Goal: Task Accomplishment & Management: Manage account settings

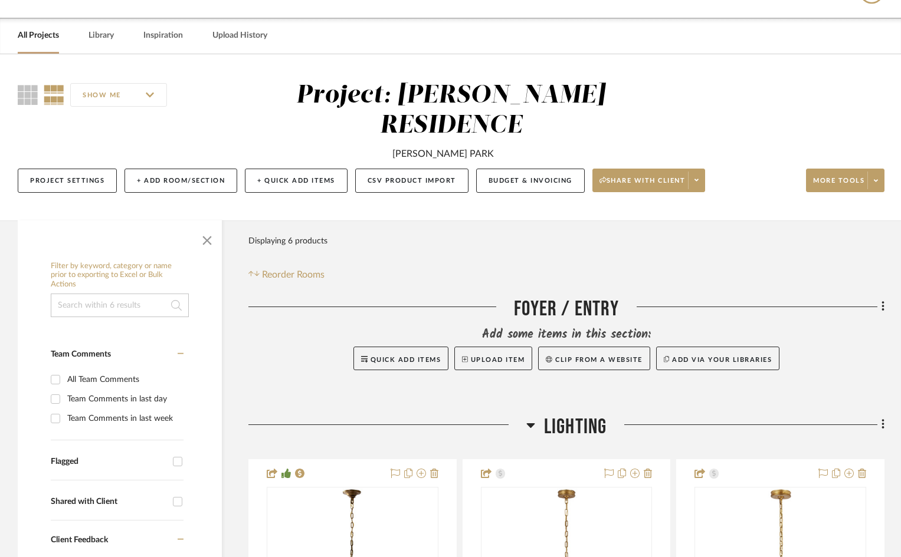
scroll to position [59, 0]
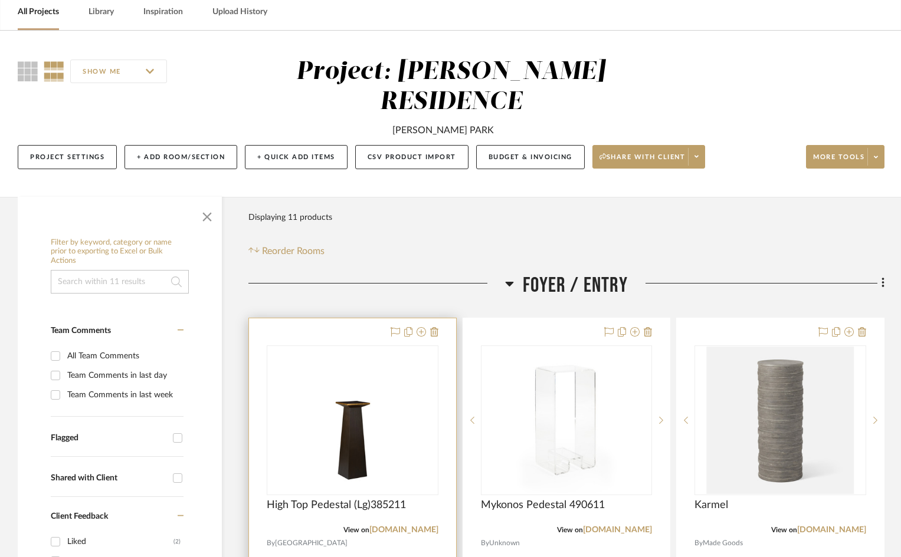
scroll to position [236, 0]
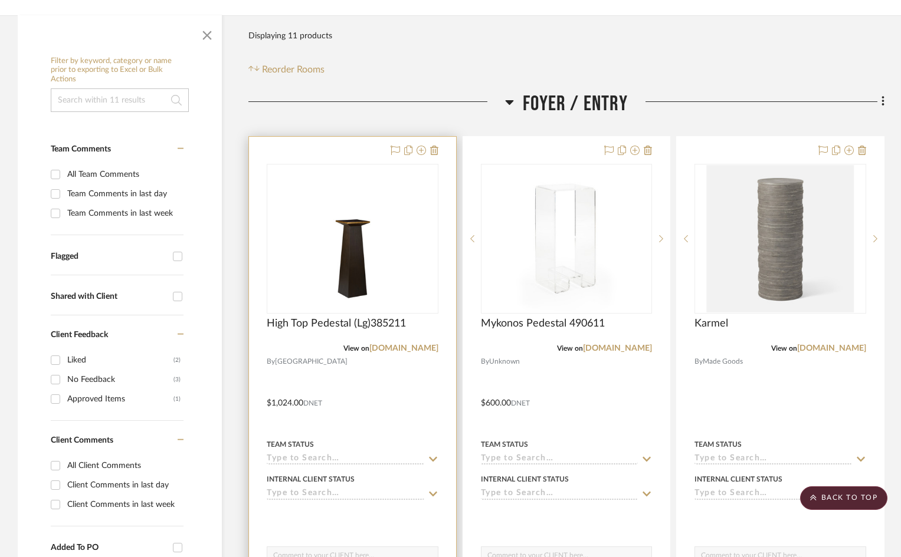
click at [415, 165] on div "0" at bounding box center [352, 239] width 170 height 149
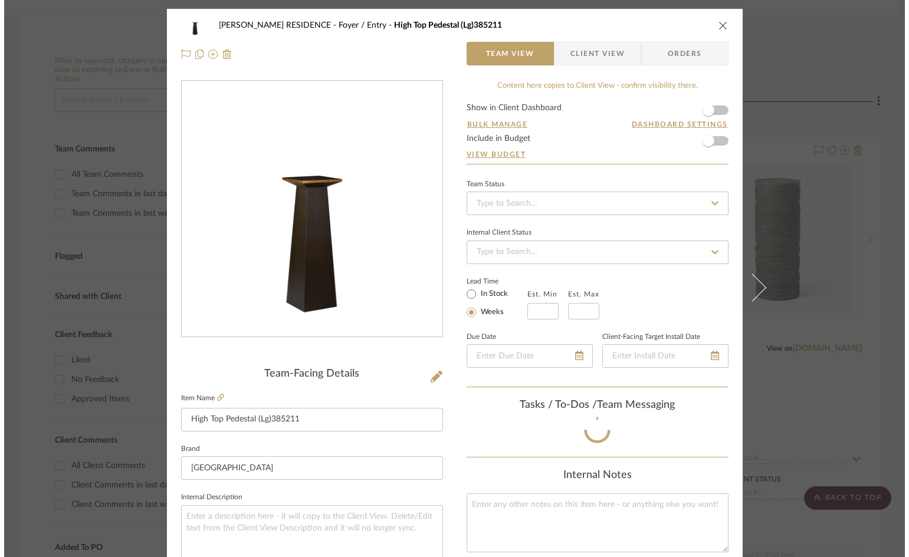
scroll to position [0, 0]
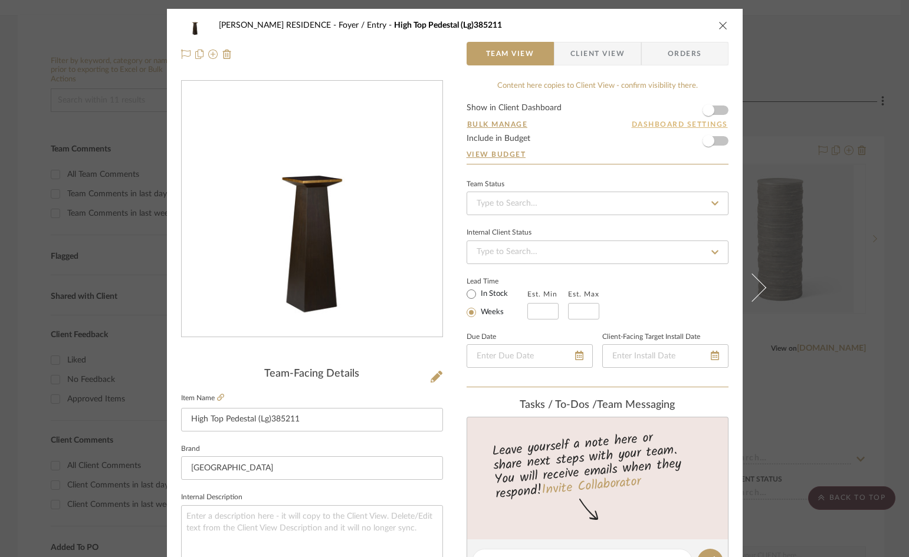
click at [658, 124] on button "Dashboard Settings" at bounding box center [679, 124] width 97 height 11
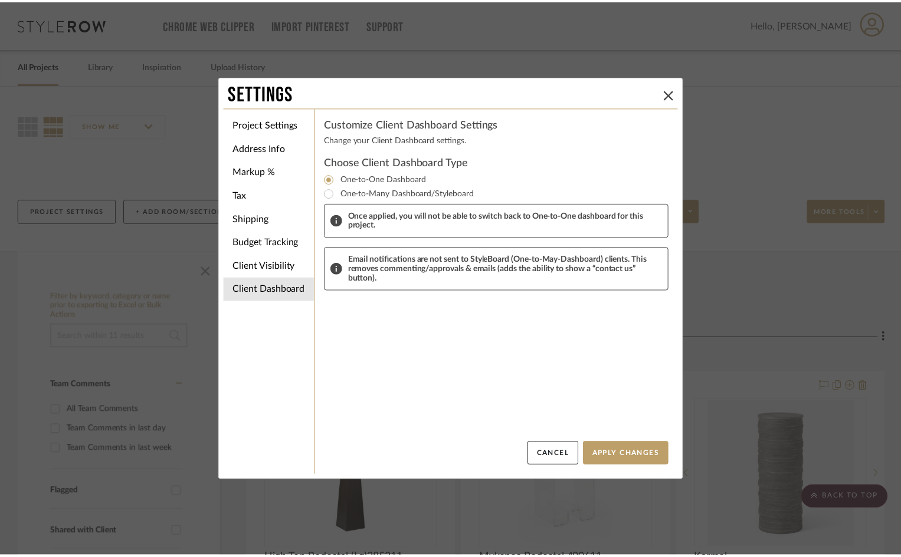
scroll to position [236, 0]
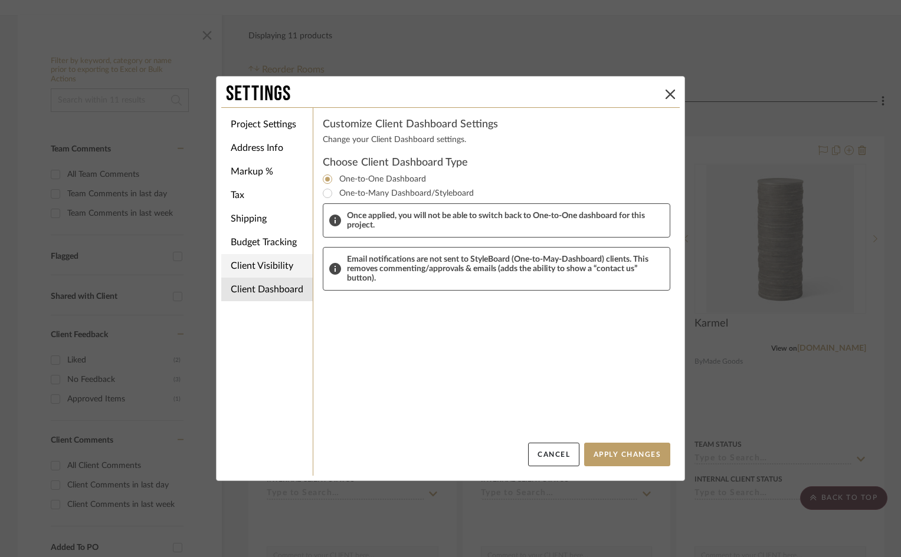
click at [258, 267] on li "Client Visibility" at bounding box center [266, 266] width 91 height 24
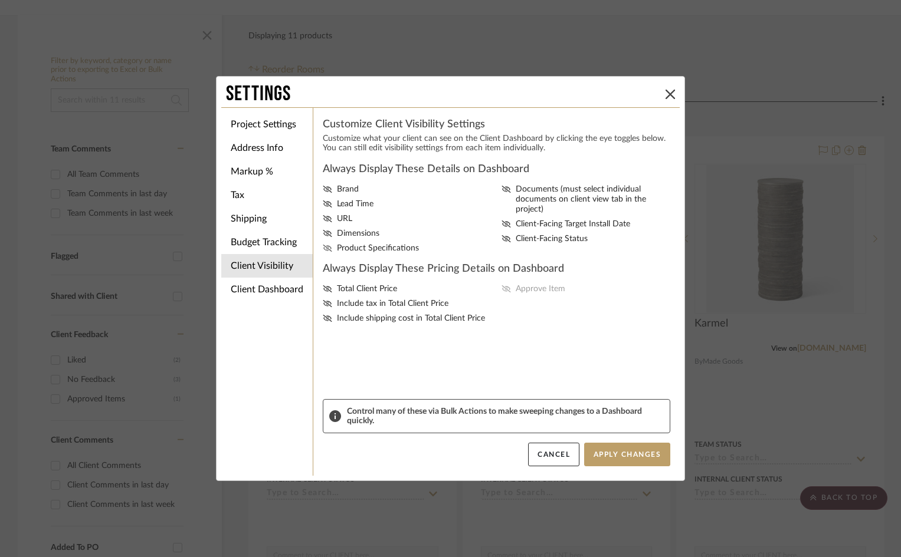
click at [323, 247] on icon at bounding box center [327, 248] width 9 height 7
click at [0, 0] on input "Product Specifications" at bounding box center [0, 0] width 0 height 0
click at [324, 232] on icon at bounding box center [327, 233] width 9 height 7
click at [0, 0] on input "Dimensions" at bounding box center [0, 0] width 0 height 0
click at [326, 202] on icon at bounding box center [327, 204] width 9 height 7
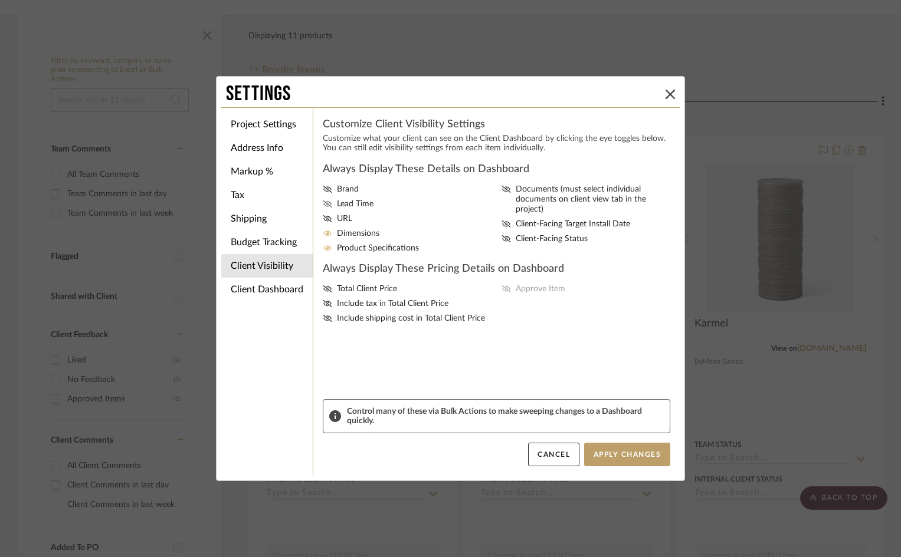
click at [0, 0] on input "Lead Time" at bounding box center [0, 0] width 0 height 0
click at [323, 289] on icon at bounding box center [327, 288] width 9 height 7
click at [0, 0] on input "Total Client Price" at bounding box center [0, 0] width 0 height 0
click at [504, 288] on icon at bounding box center [505, 288] width 9 height 7
click at [0, 0] on input "Approve Item" at bounding box center [0, 0] width 0 height 0
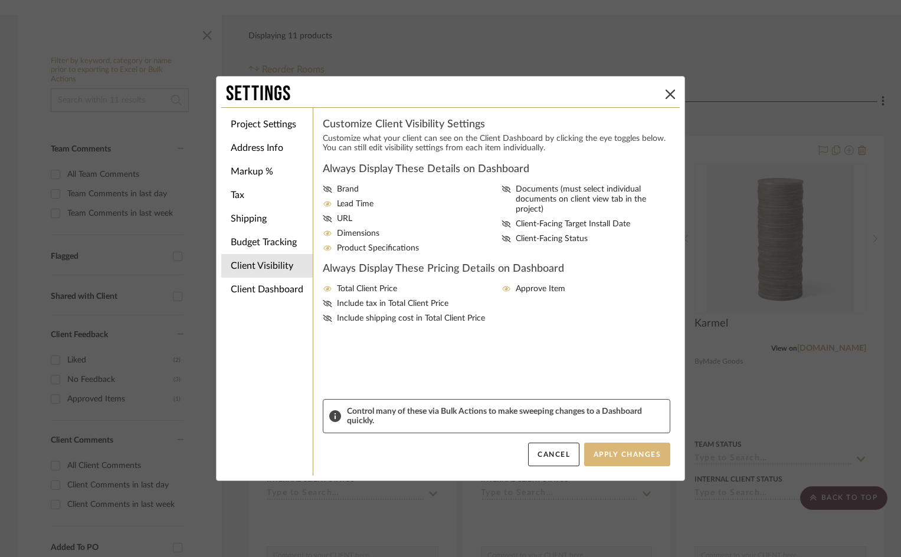
click at [619, 453] on button "Apply Changes" at bounding box center [627, 455] width 86 height 24
click at [623, 456] on button "Apply Changes" at bounding box center [627, 455] width 86 height 24
click at [272, 124] on li "Project Settings" at bounding box center [266, 125] width 91 height 24
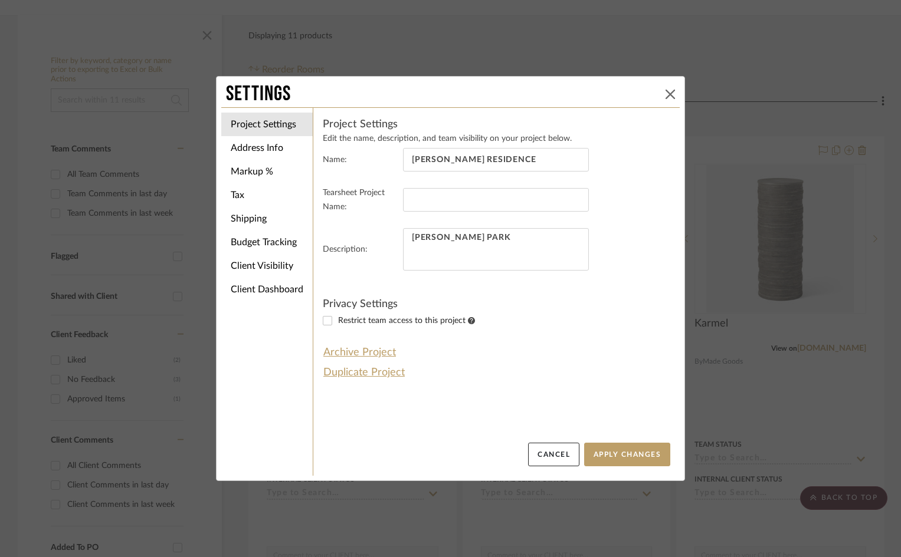
click at [666, 95] on icon at bounding box center [669, 94] width 9 height 9
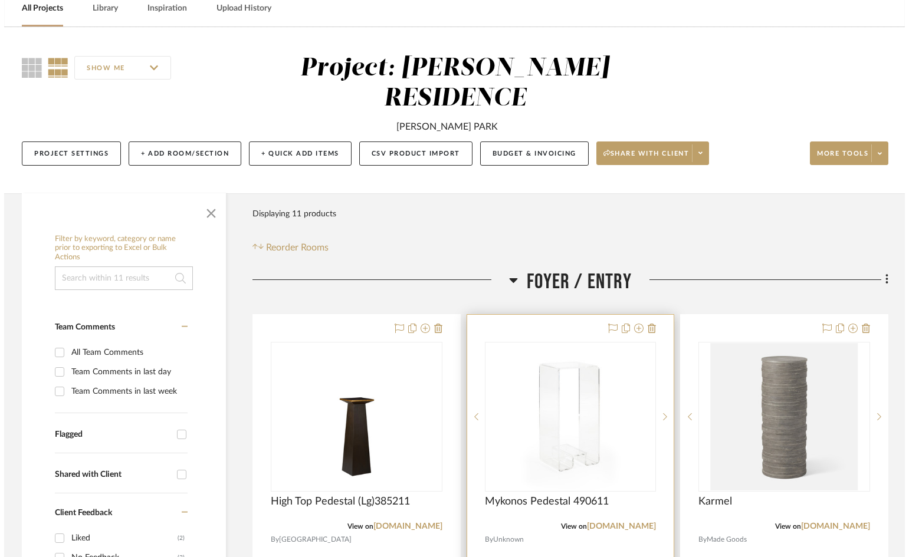
scroll to position [0, 0]
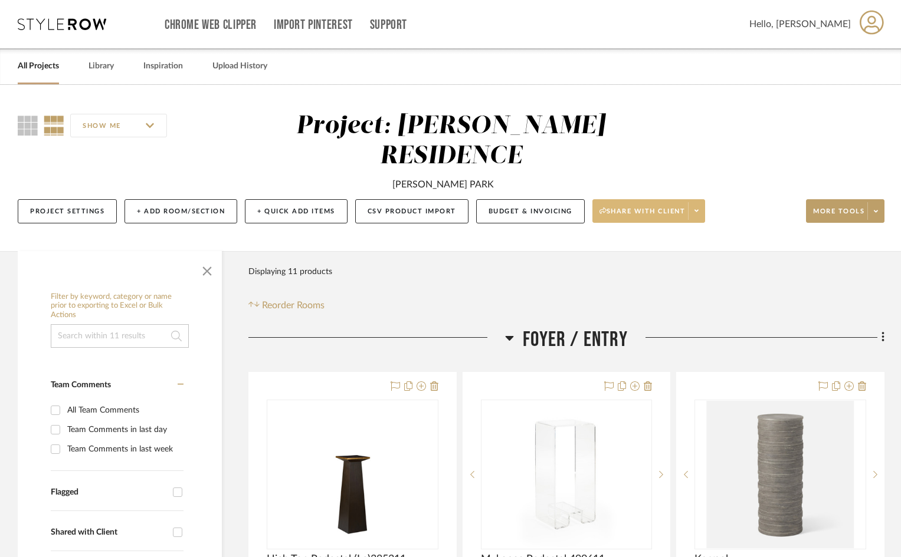
click at [698, 208] on icon at bounding box center [696, 211] width 4 height 6
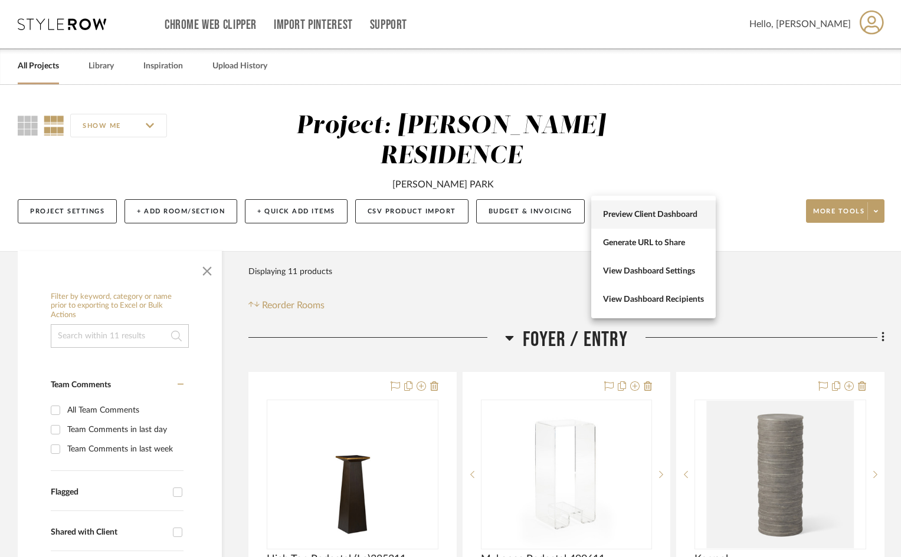
click at [655, 216] on span "Preview Client Dashboard" at bounding box center [653, 215] width 101 height 10
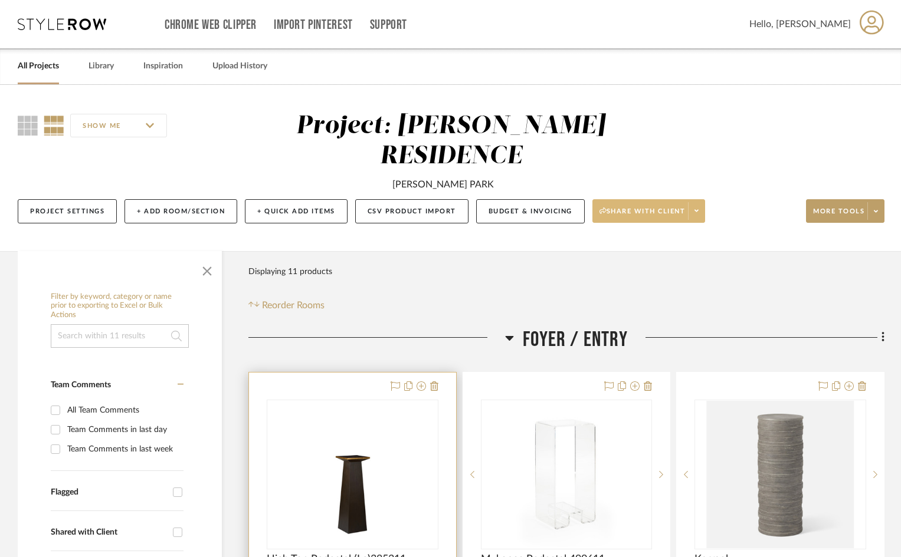
click at [301, 400] on div "0" at bounding box center [352, 474] width 170 height 149
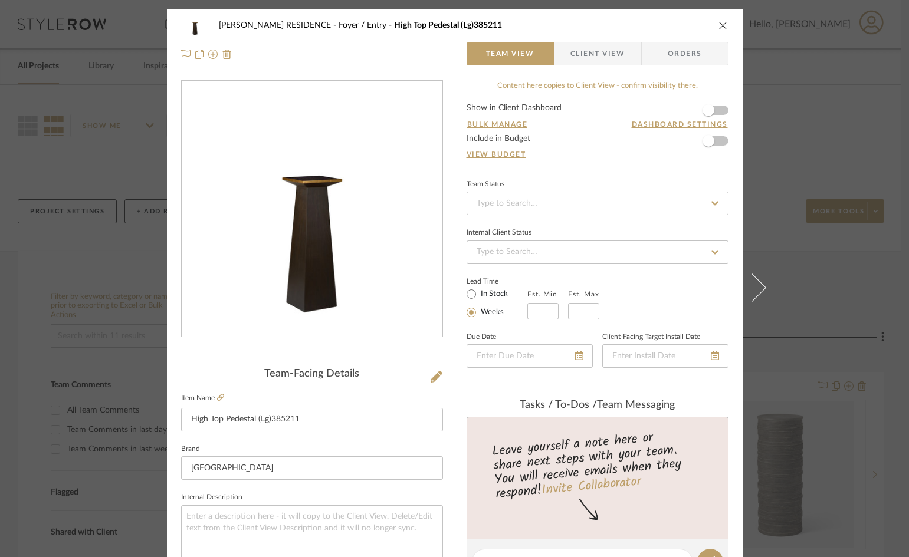
click at [607, 53] on span "Client View" at bounding box center [597, 54] width 54 height 24
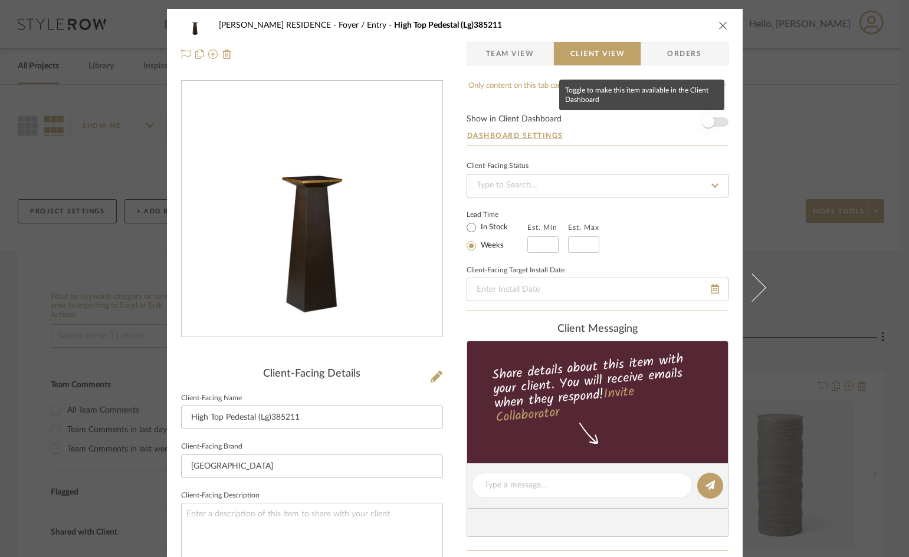
click at [702, 122] on span "button" at bounding box center [708, 122] width 12 height 12
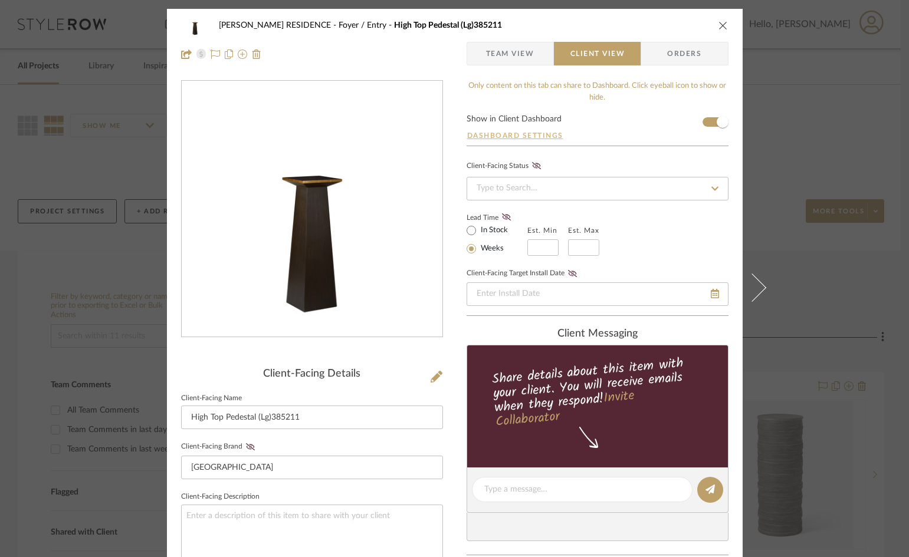
click at [498, 135] on button "Dashboard Settings" at bounding box center [515, 135] width 97 height 11
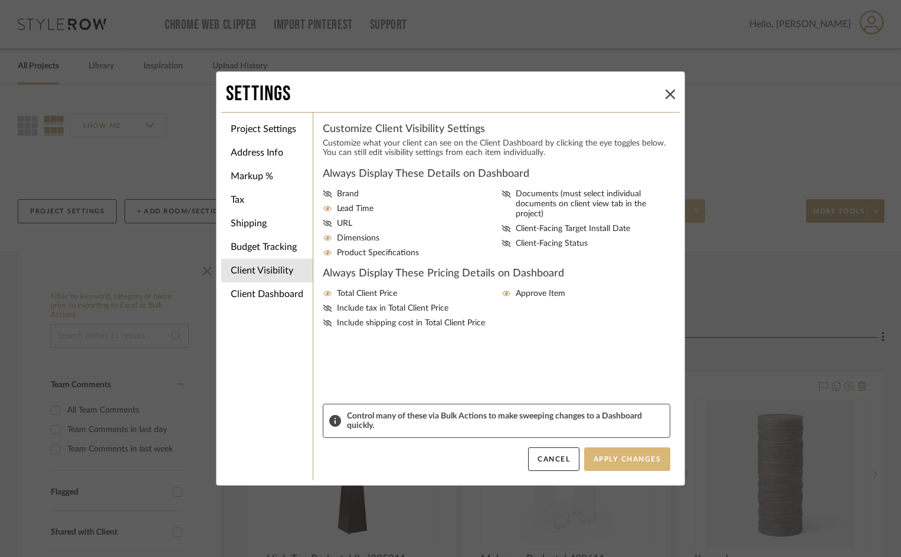
click at [633, 461] on button "Apply Changes" at bounding box center [627, 460] width 86 height 24
click at [669, 96] on icon at bounding box center [669, 94] width 9 height 9
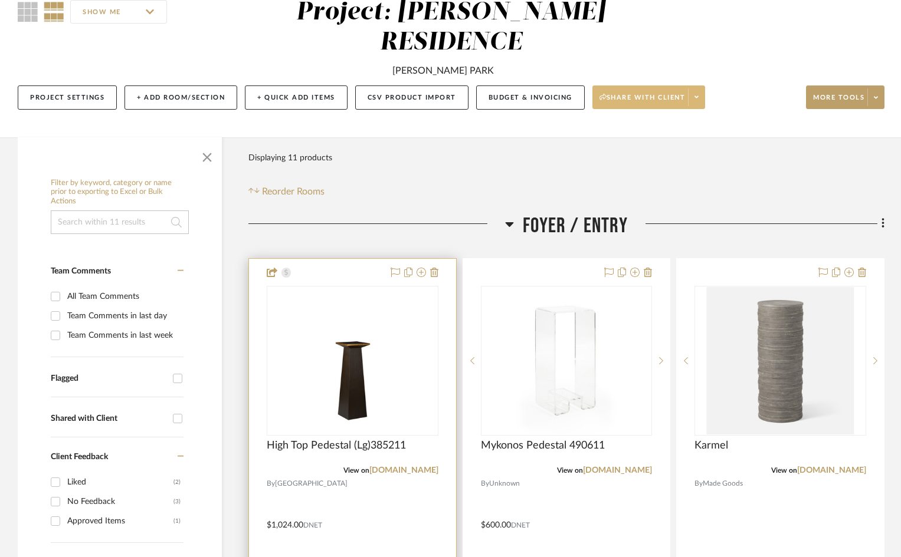
scroll to position [118, 0]
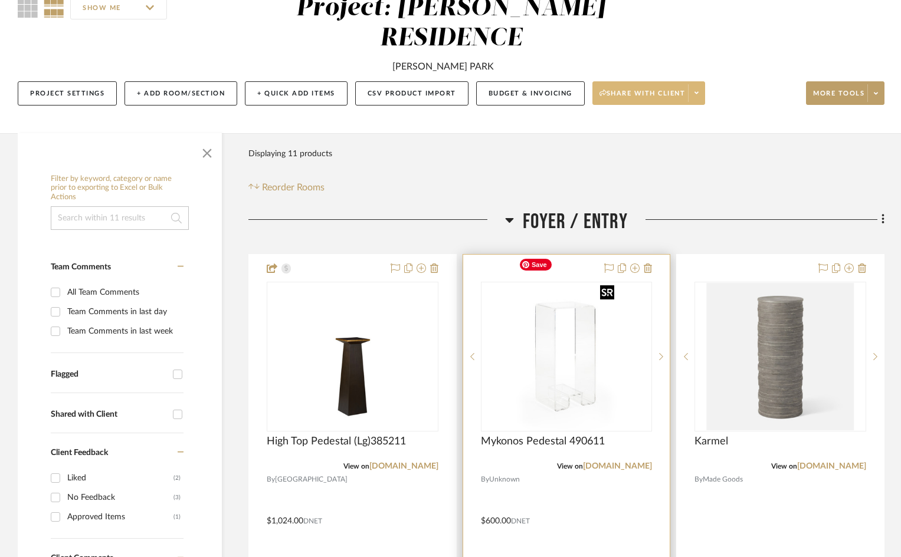
click at [600, 283] on img "0" at bounding box center [567, 356] width 106 height 147
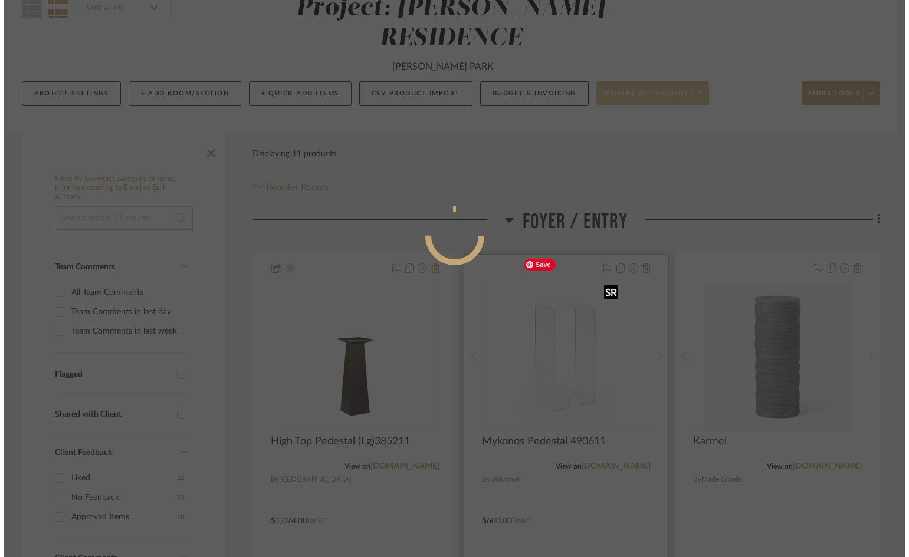
scroll to position [0, 0]
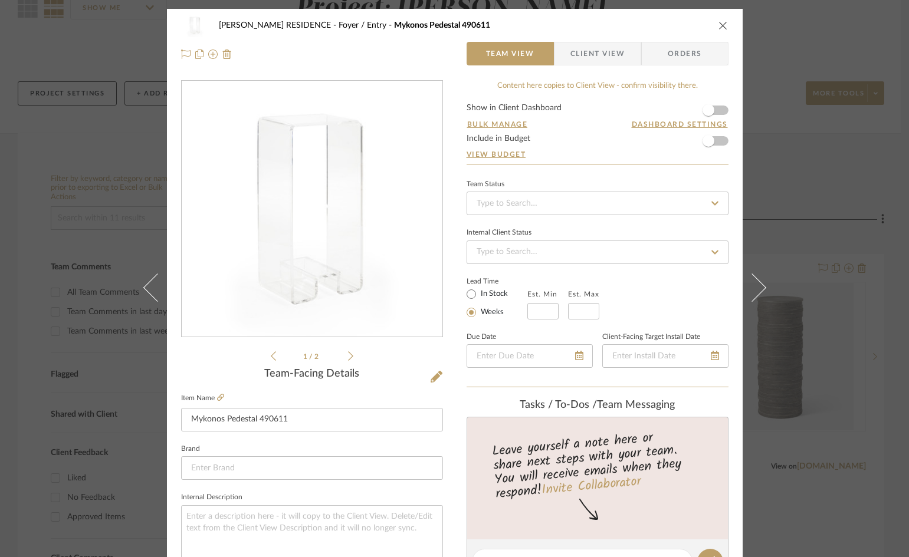
click at [596, 51] on span "Client View" at bounding box center [597, 54] width 54 height 24
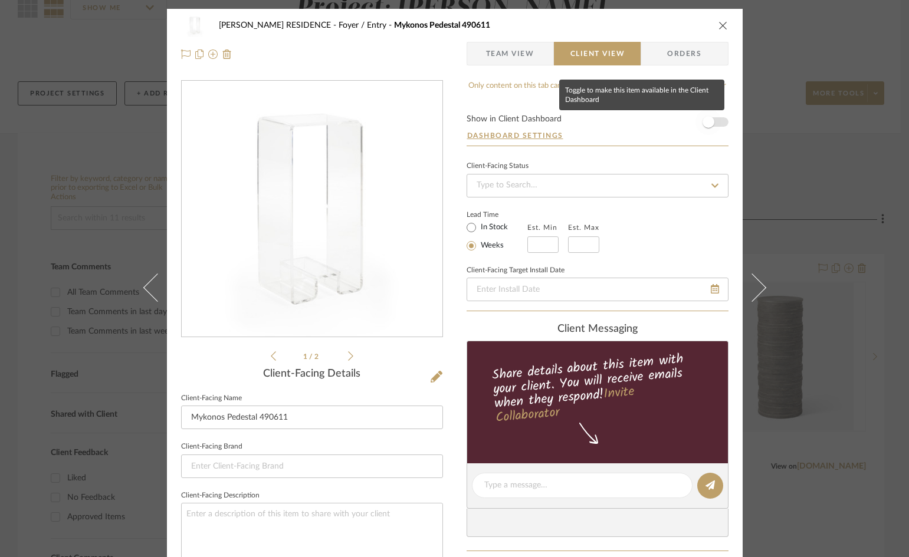
click at [702, 121] on span "button" at bounding box center [708, 122] width 12 height 12
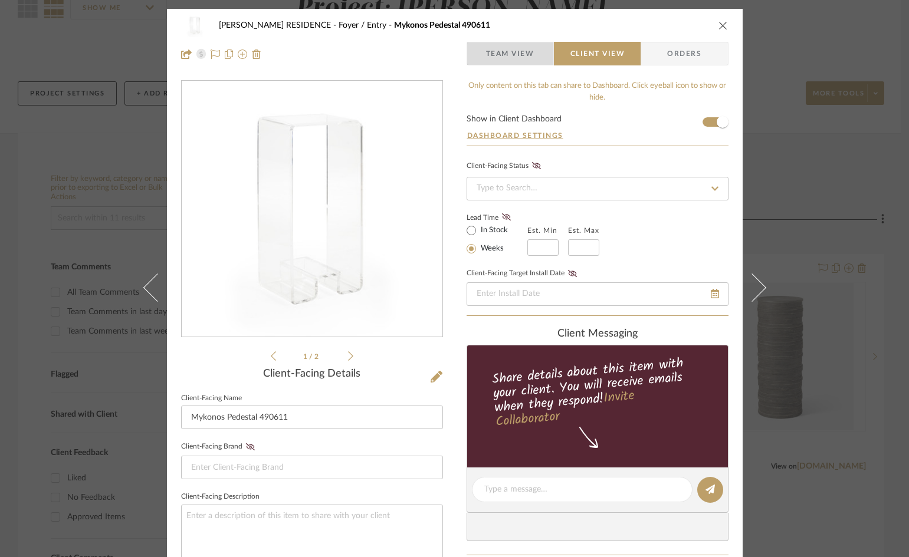
click at [486, 54] on span "Team View" at bounding box center [510, 54] width 48 height 24
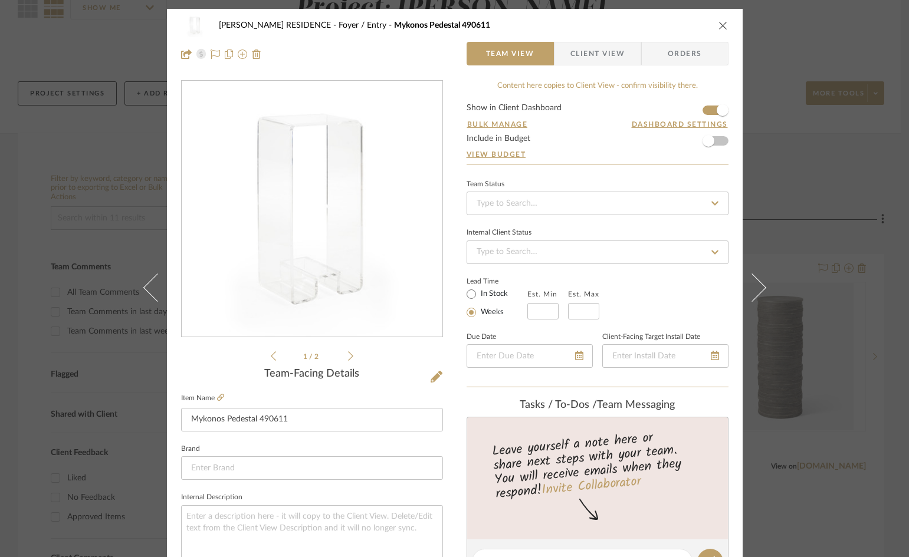
click at [712, 27] on div "OWEN RESIDENCE Foyer / Entry Mykonos Pedestal 490611" at bounding box center [454, 26] width 547 height 24
click at [724, 25] on button "close" at bounding box center [723, 25] width 11 height 11
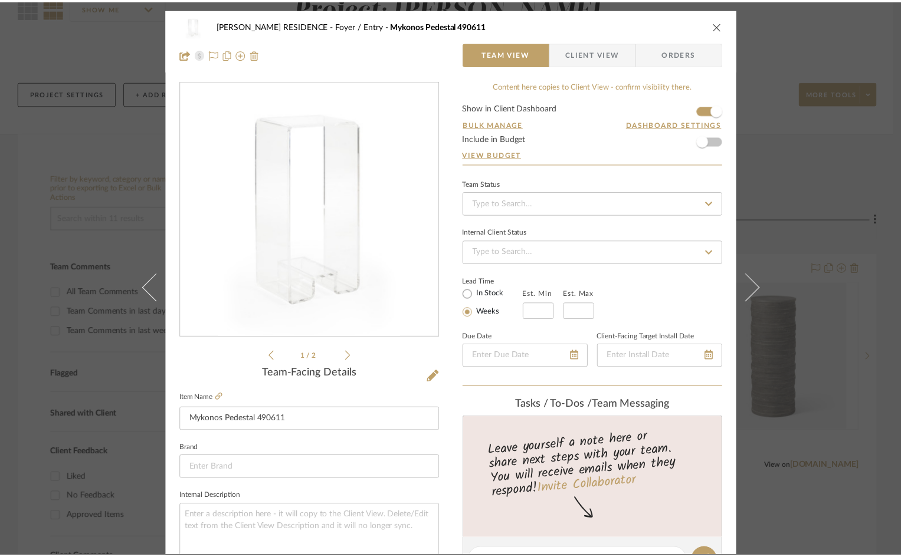
scroll to position [118, 0]
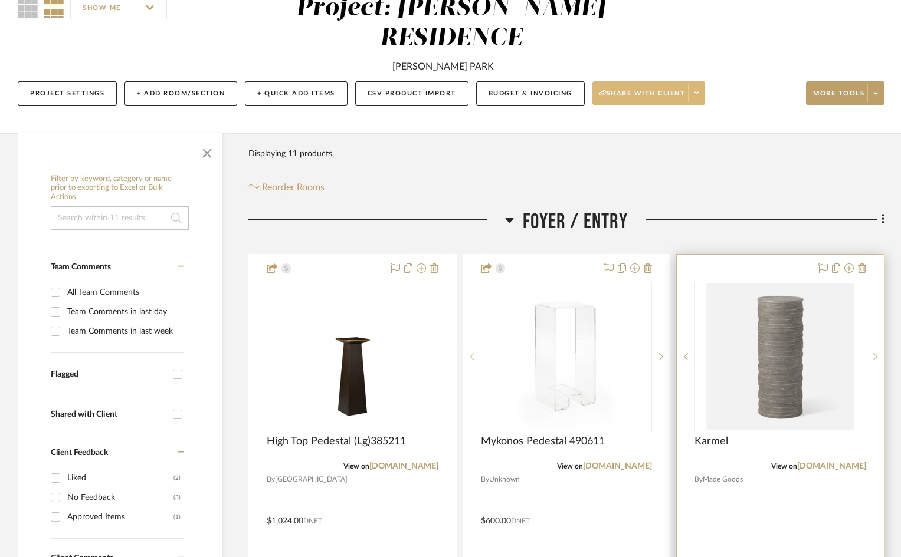
click at [764, 255] on div at bounding box center [779, 513] width 207 height 516
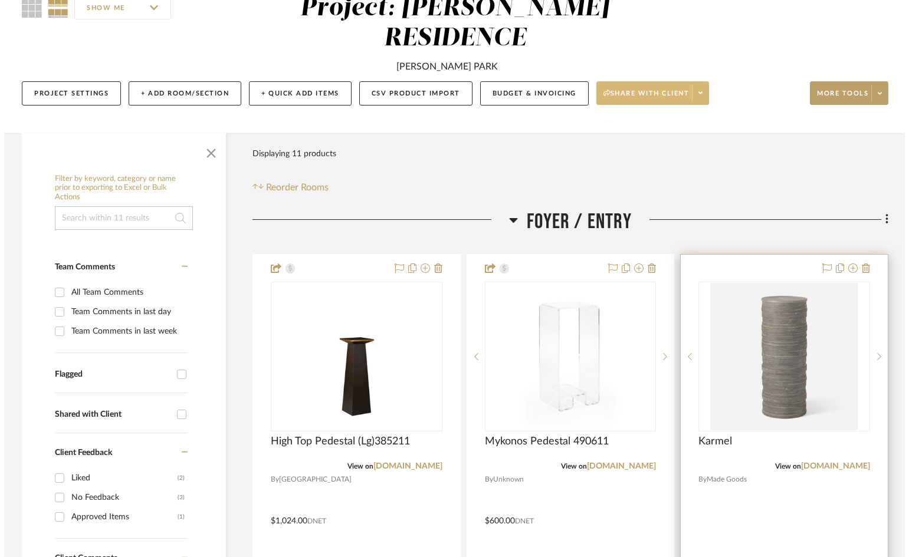
scroll to position [0, 0]
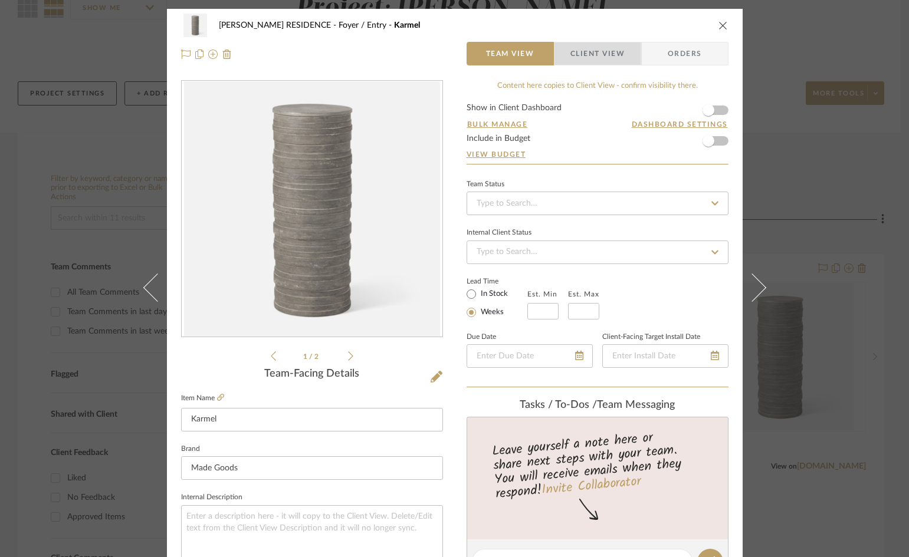
click at [623, 58] on span "Client View" at bounding box center [597, 54] width 86 height 24
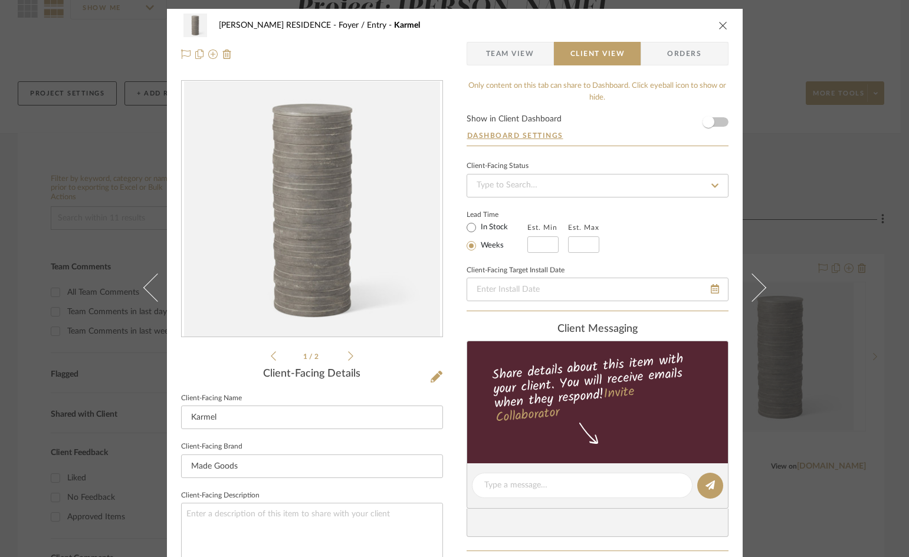
click at [720, 27] on icon "close" at bounding box center [722, 25] width 9 height 9
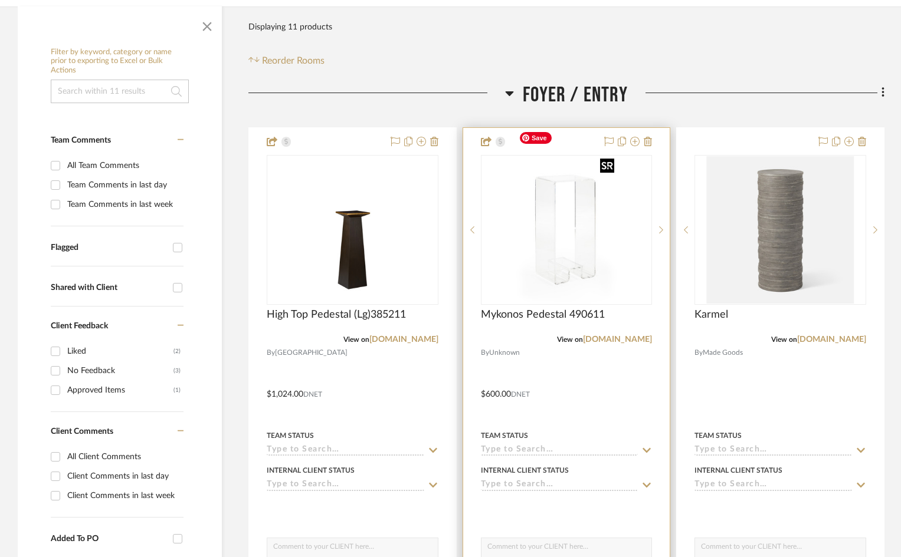
scroll to position [295, 0]
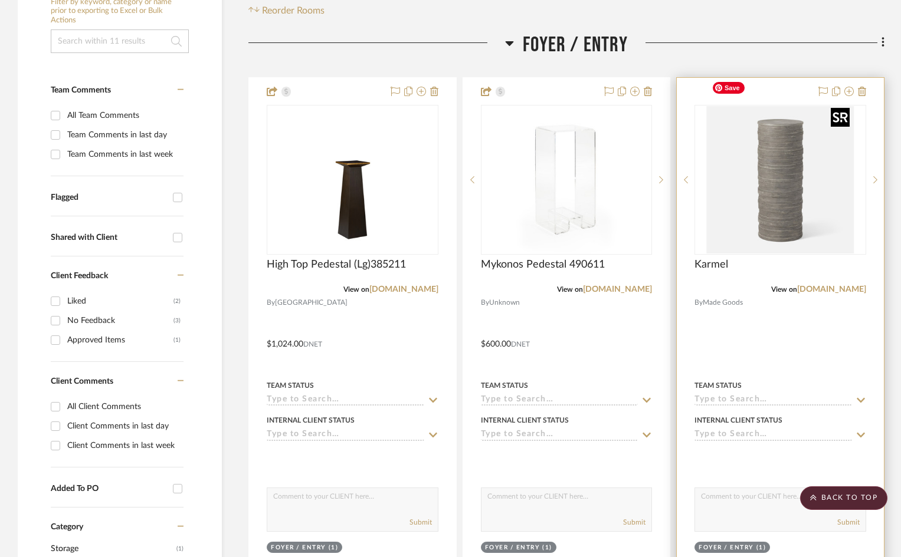
click at [838, 127] on img "0" at bounding box center [780, 179] width 147 height 147
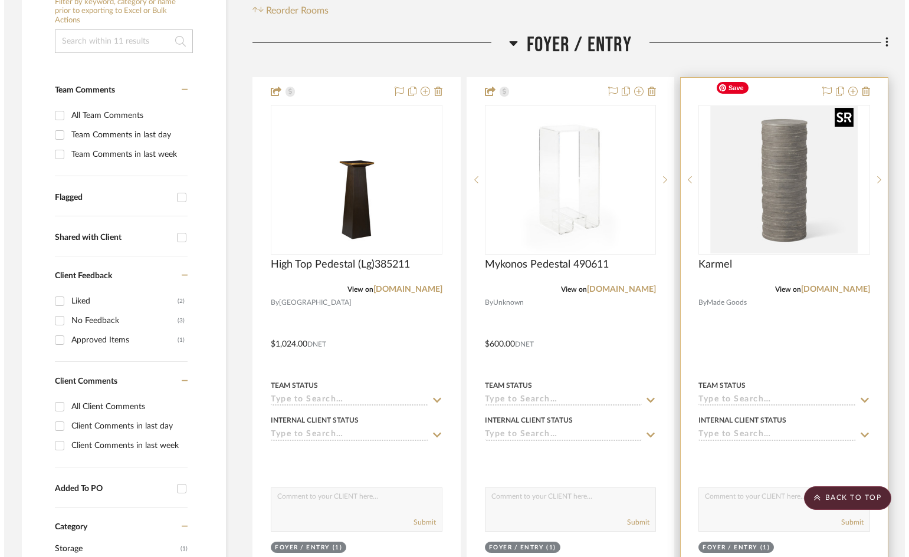
scroll to position [0, 0]
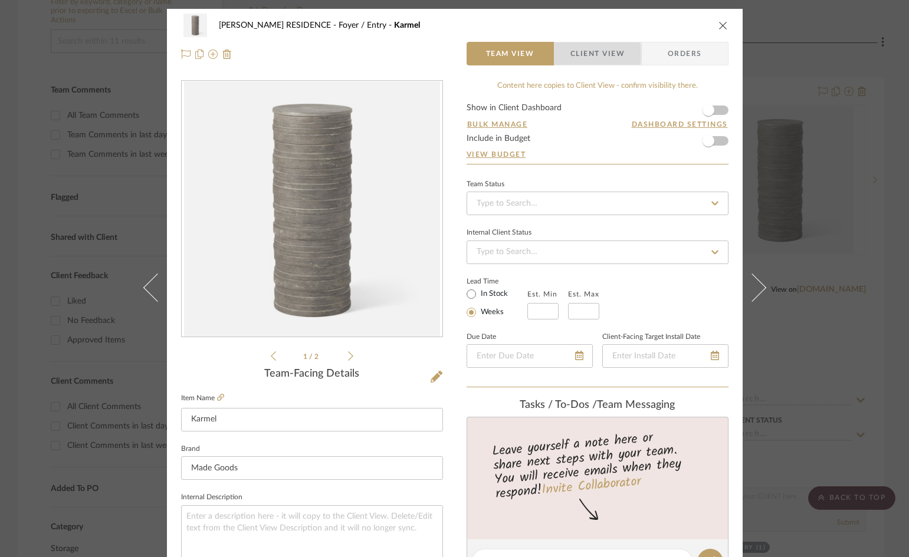
click at [582, 54] on span "Client View" at bounding box center [597, 54] width 54 height 24
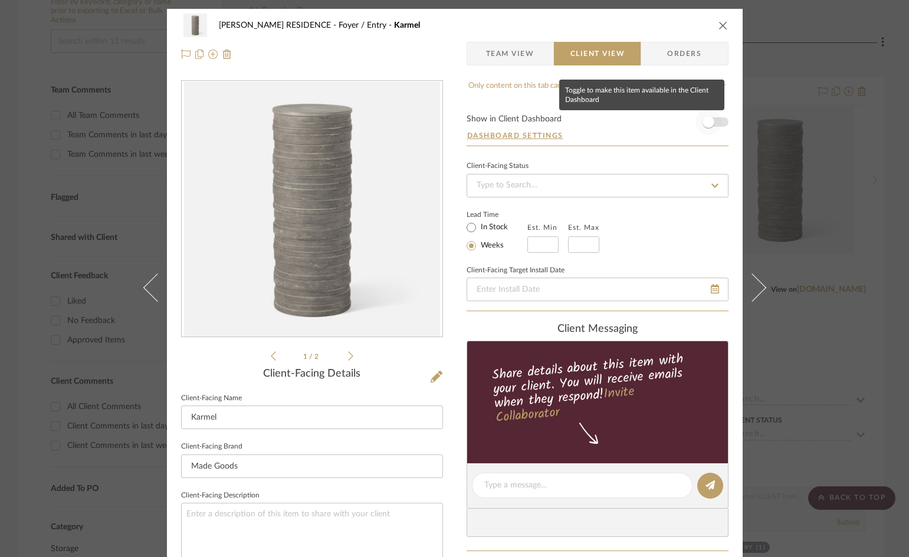
click at [703, 122] on span "button" at bounding box center [708, 122] width 12 height 12
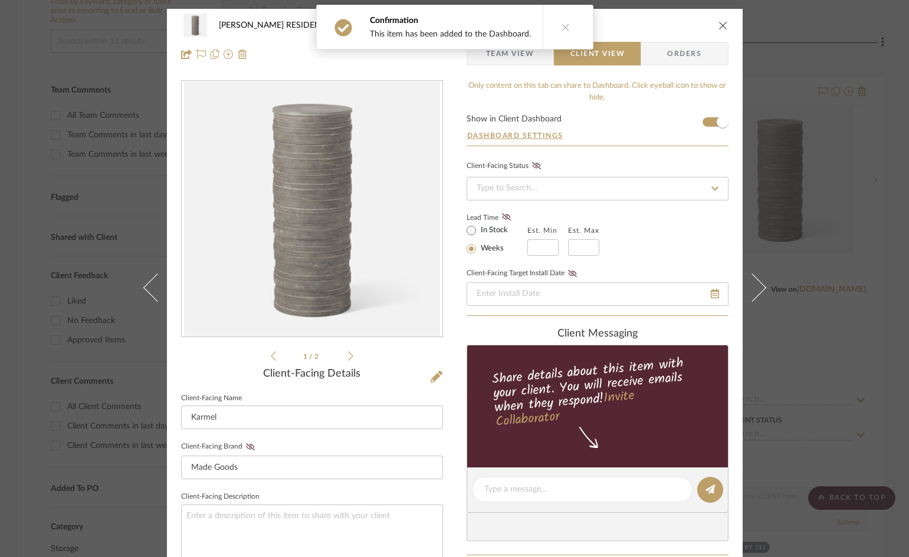
click at [720, 24] on icon "close" at bounding box center [722, 25] width 9 height 9
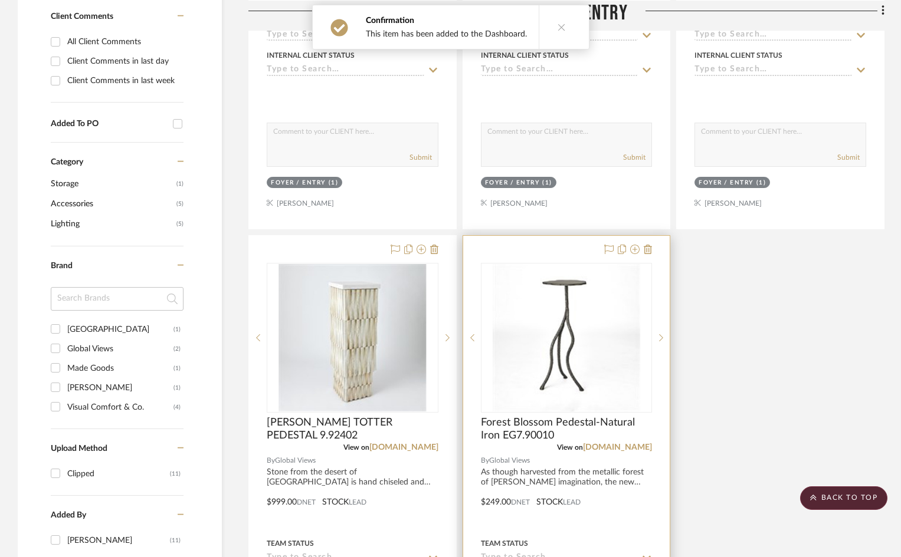
scroll to position [708, 0]
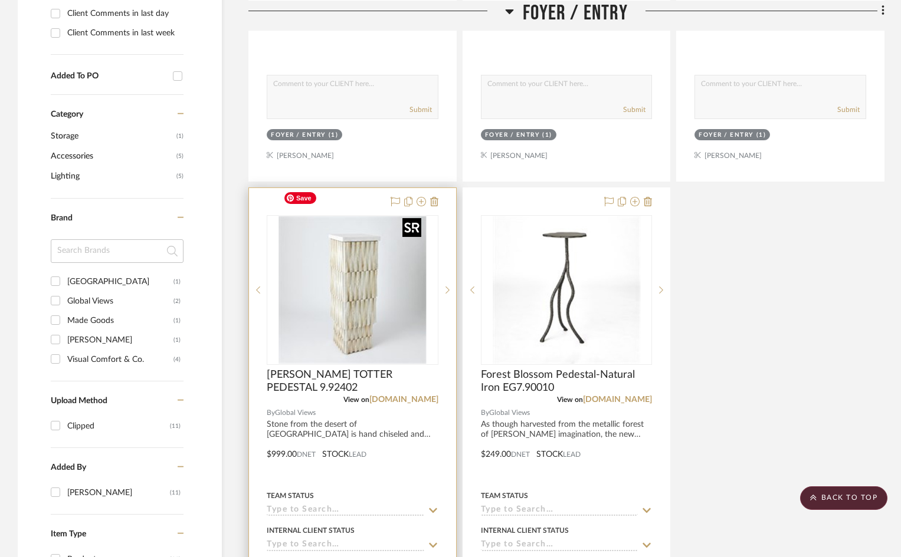
click at [416, 216] on img "0" at bounding box center [351, 289] width 147 height 147
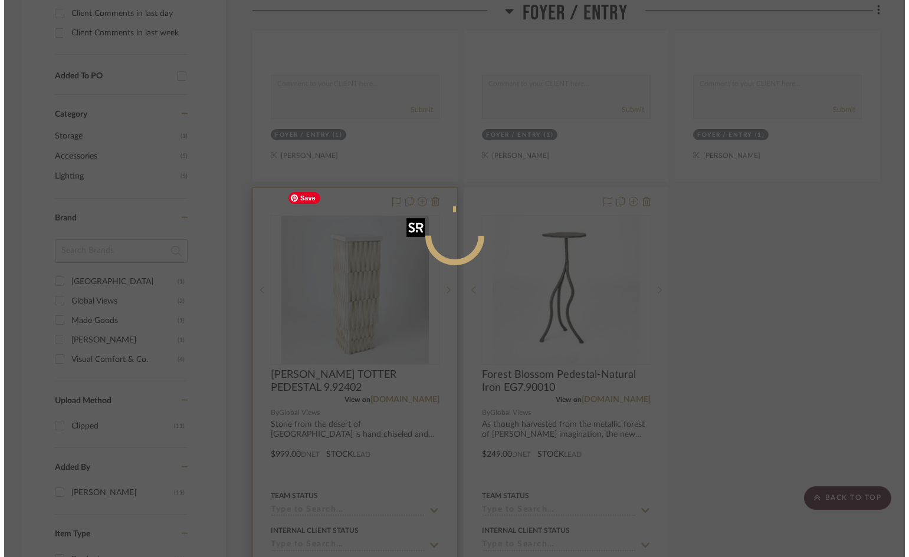
scroll to position [0, 0]
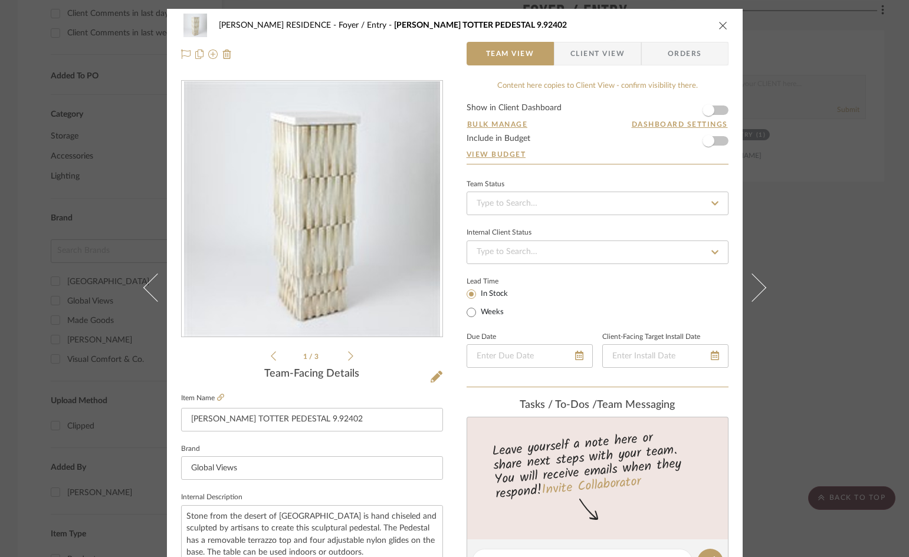
click at [617, 55] on span "Client View" at bounding box center [597, 54] width 54 height 24
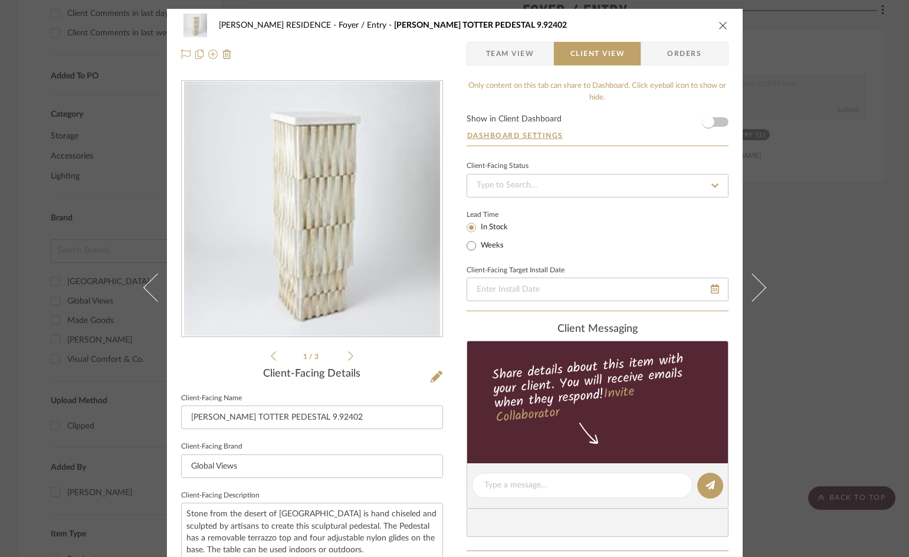
click at [720, 26] on icon "close" at bounding box center [722, 25] width 9 height 9
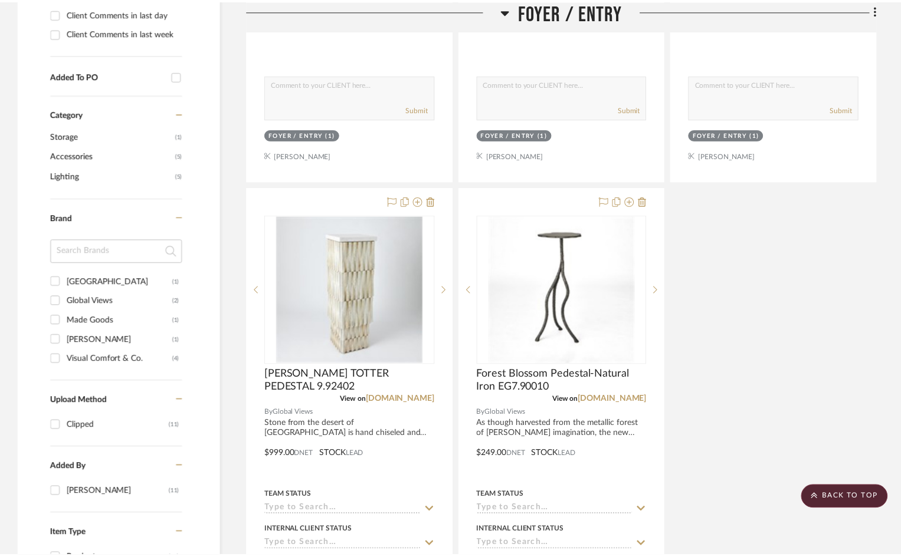
scroll to position [708, 0]
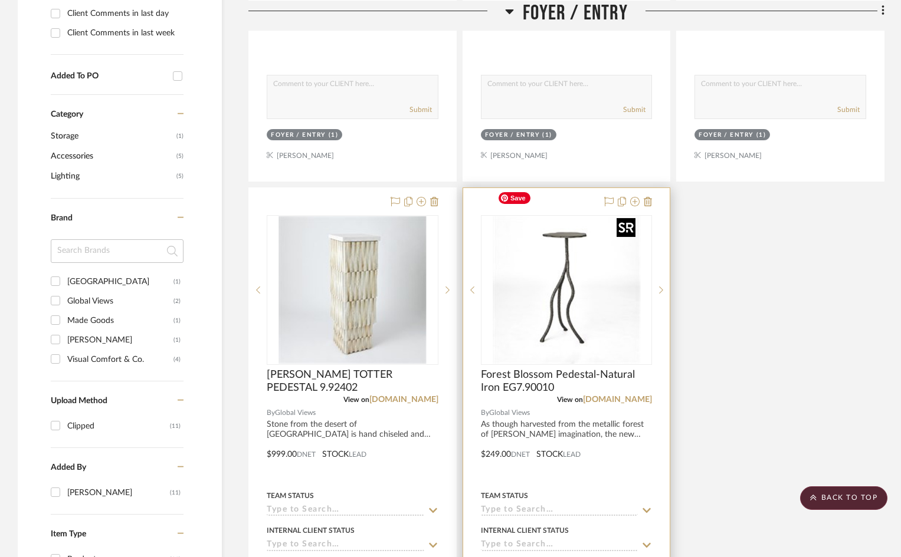
click at [633, 272] on img "0" at bounding box center [565, 289] width 147 height 147
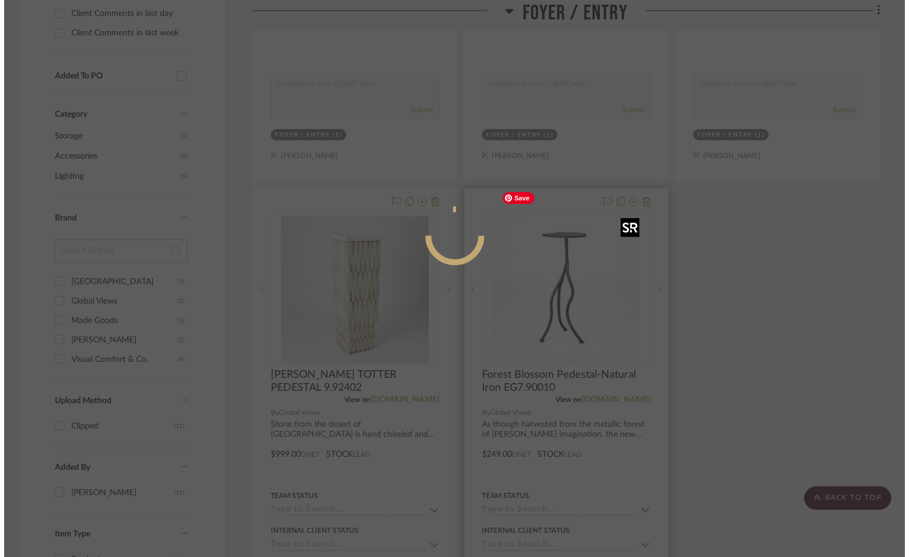
scroll to position [0, 0]
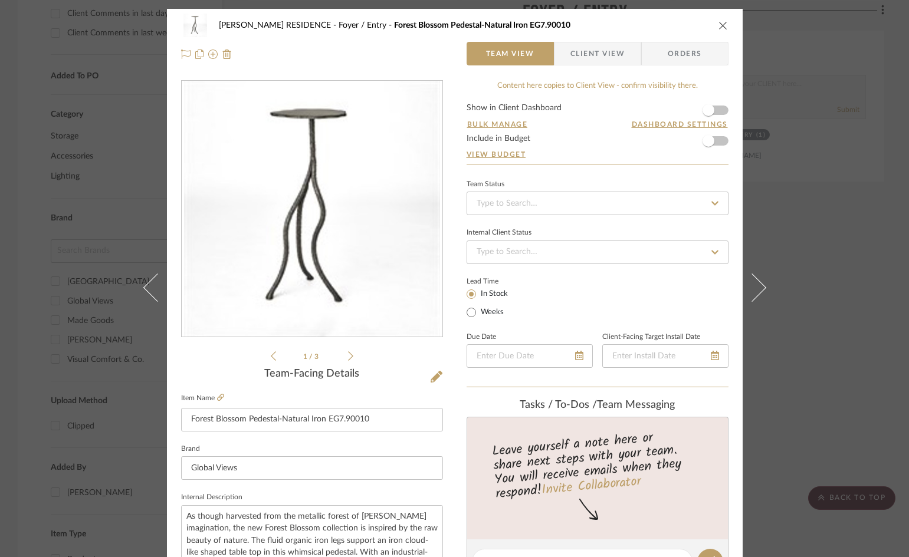
click at [605, 54] on span "Client View" at bounding box center [597, 54] width 54 height 24
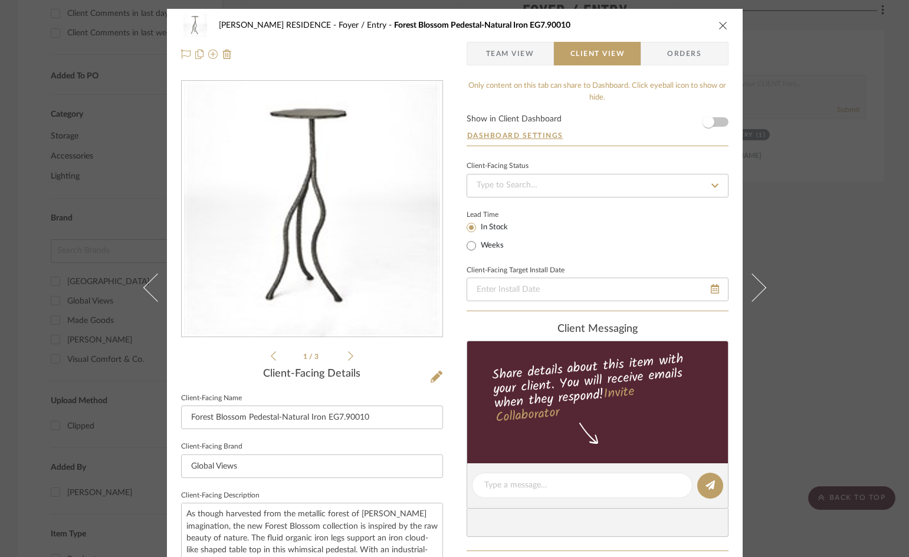
click at [348, 356] on icon at bounding box center [350, 356] width 5 height 11
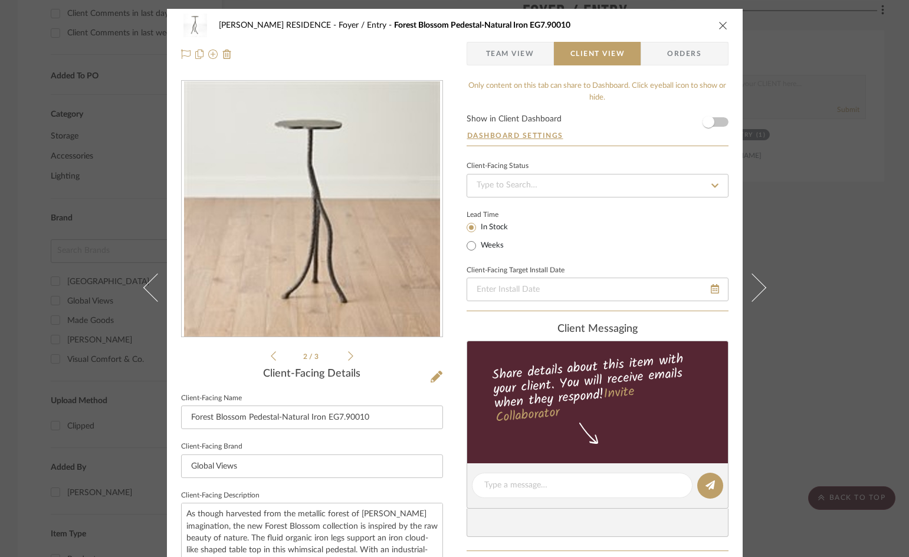
click at [812, 223] on div "OWEN RESIDENCE Foyer / Entry Forest Blossom Pedestal-Natural Iron EG7.90010 Tea…" at bounding box center [454, 278] width 909 height 557
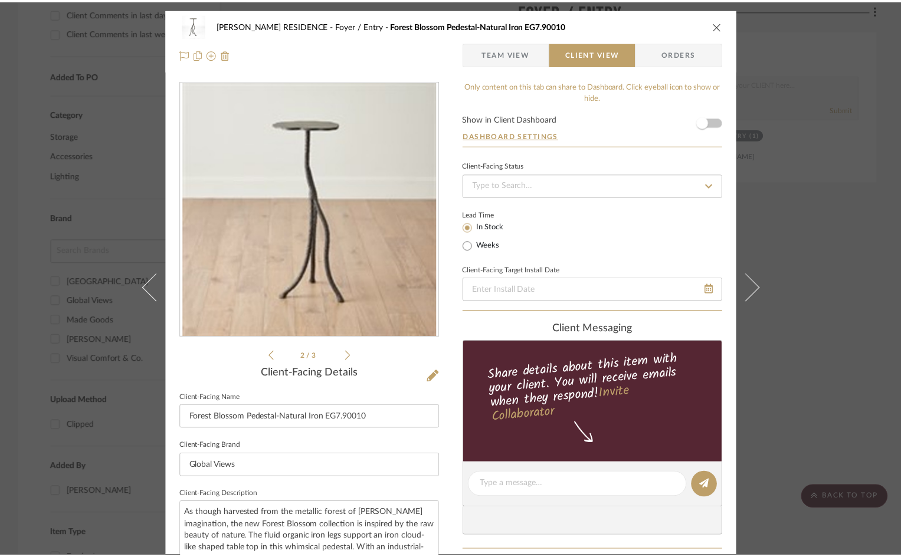
scroll to position [708, 0]
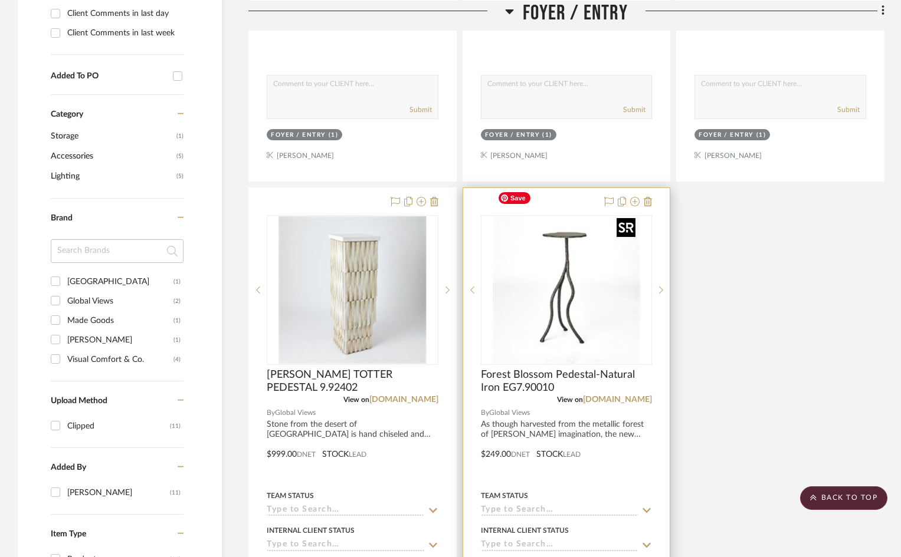
click at [627, 252] on img "0" at bounding box center [565, 289] width 147 height 147
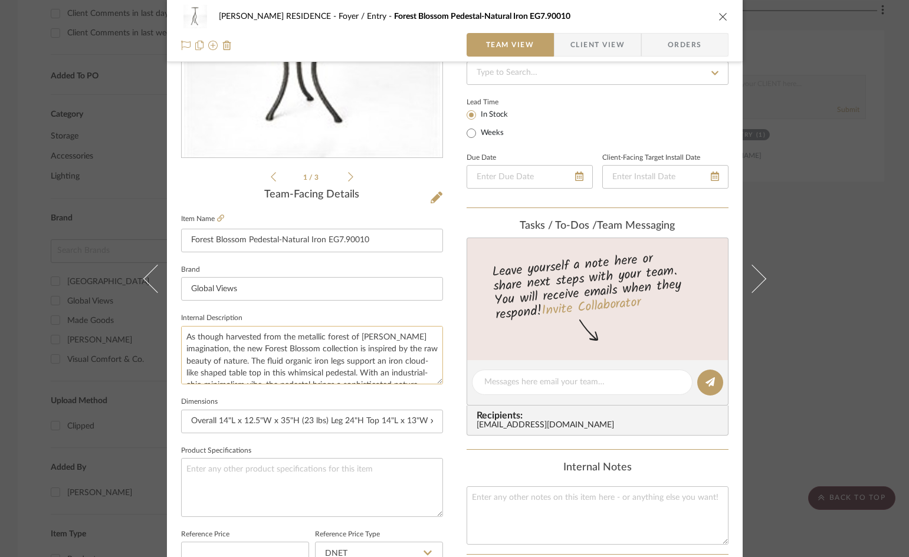
scroll to position [236, 0]
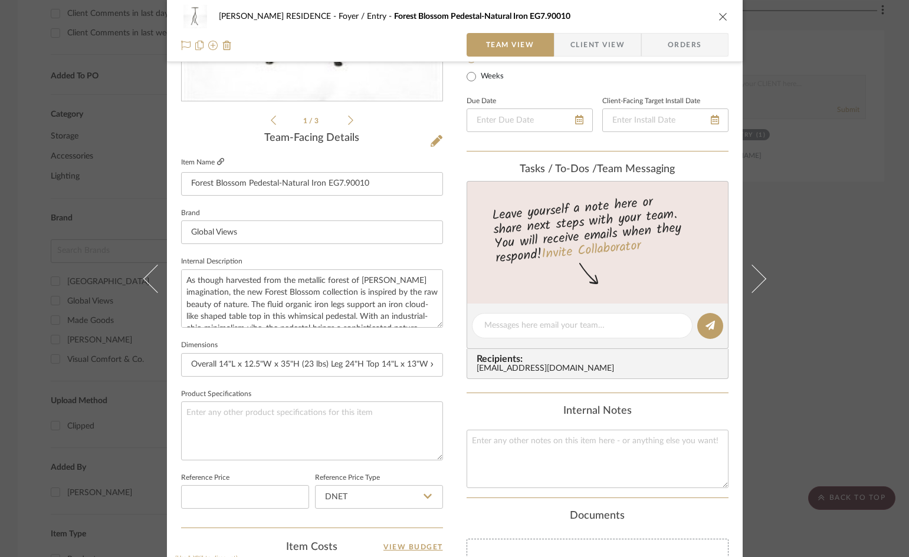
click at [217, 162] on icon at bounding box center [220, 161] width 7 height 7
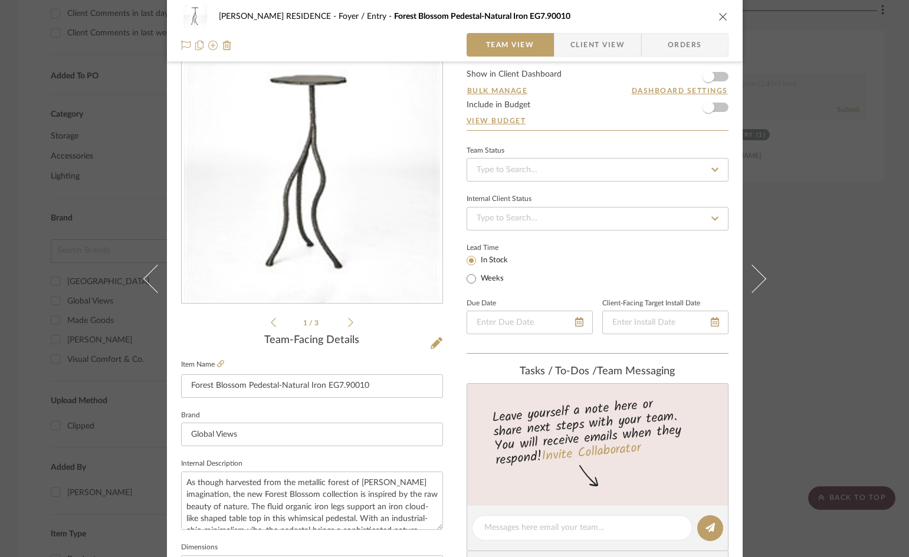
scroll to position [0, 0]
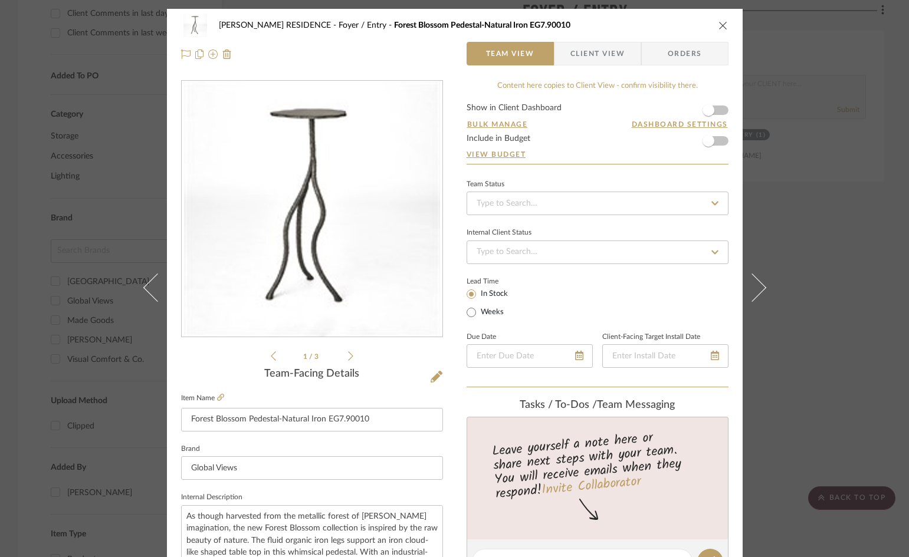
click at [211, 398] on label "Item Name" at bounding box center [202, 398] width 43 height 10
click at [435, 374] on icon at bounding box center [437, 377] width 12 height 12
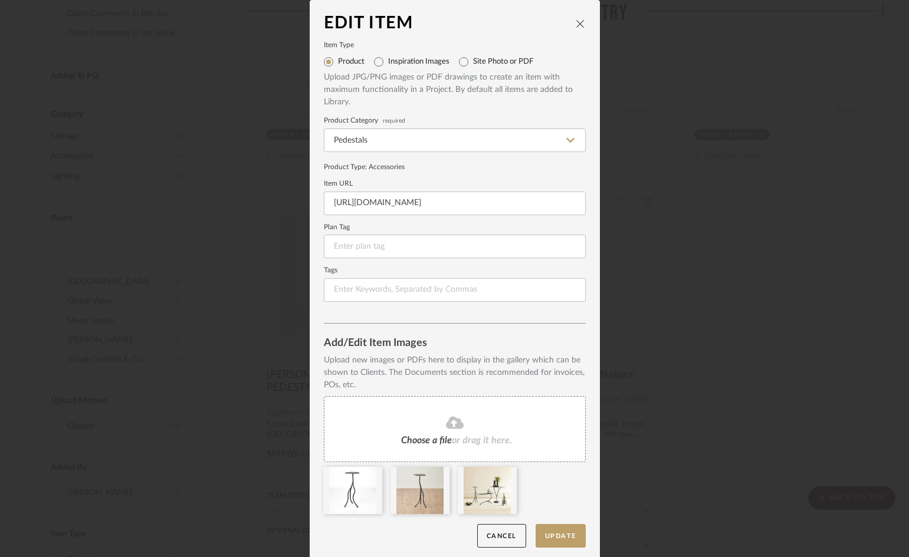
click at [462, 433] on div "Choose a file or drag it here." at bounding box center [455, 429] width 262 height 66
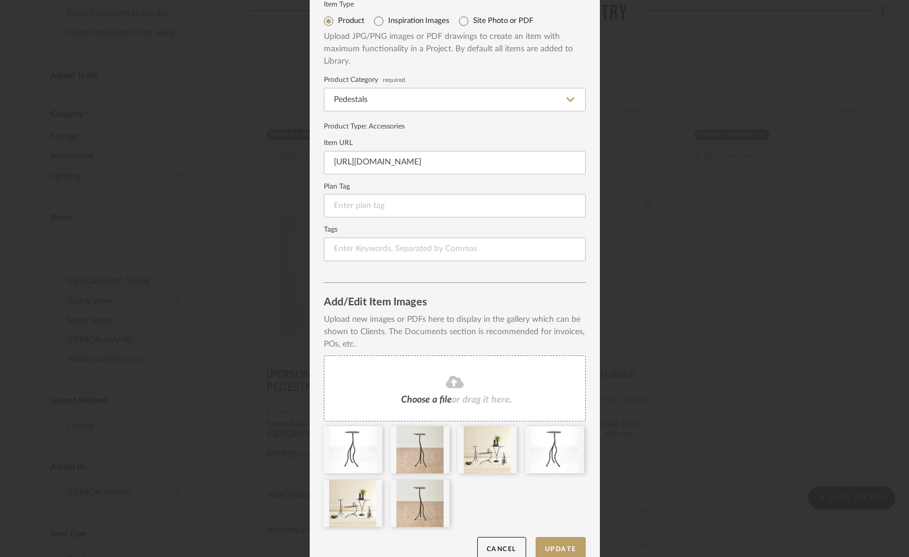
scroll to position [58, 0]
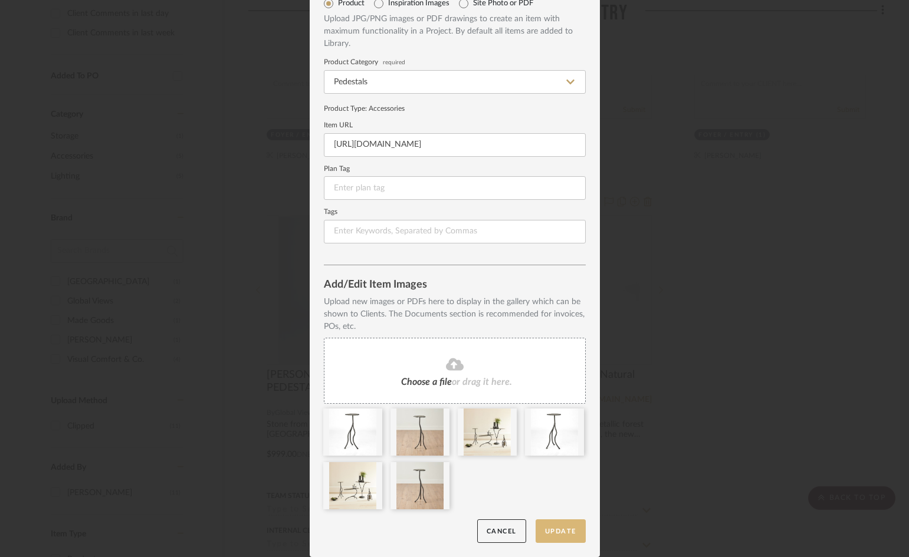
click at [550, 526] on button "Update" at bounding box center [561, 532] width 50 height 24
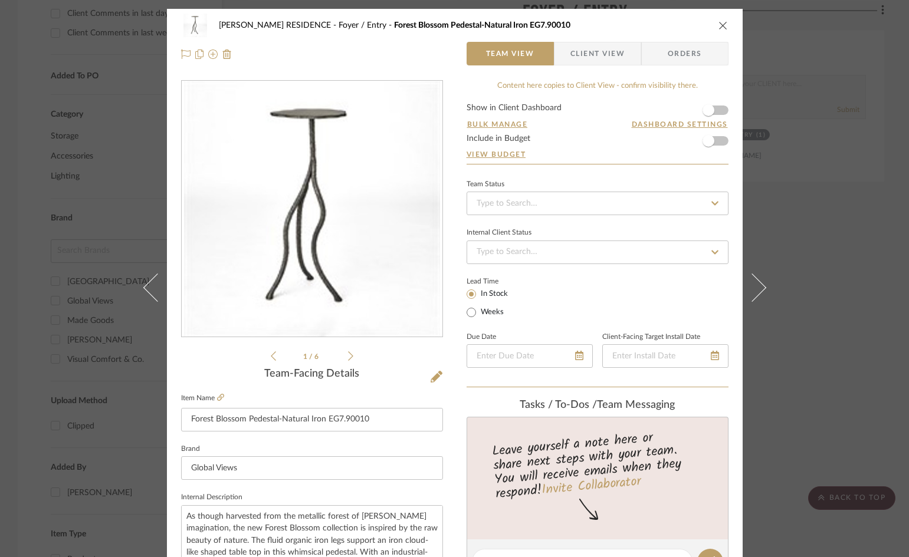
click at [348, 354] on icon at bounding box center [350, 356] width 5 height 11
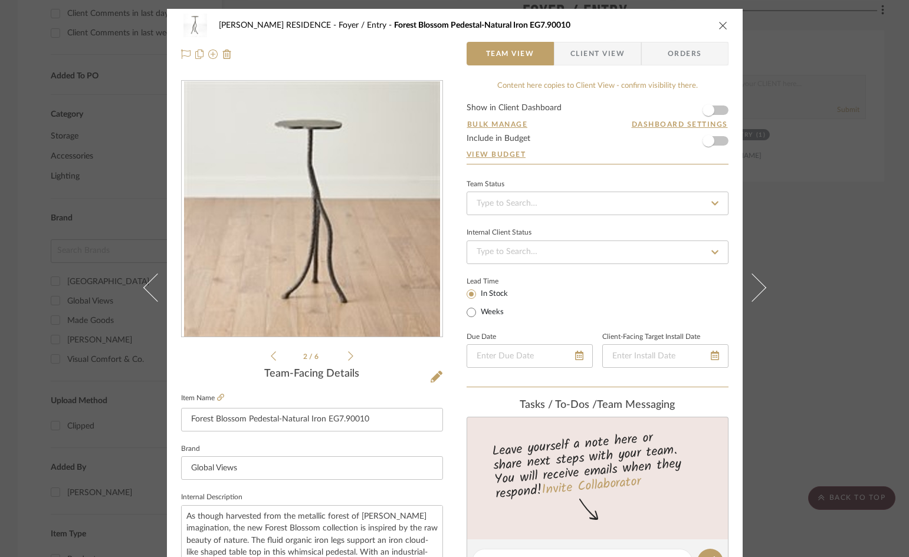
click at [348, 354] on icon at bounding box center [350, 356] width 5 height 11
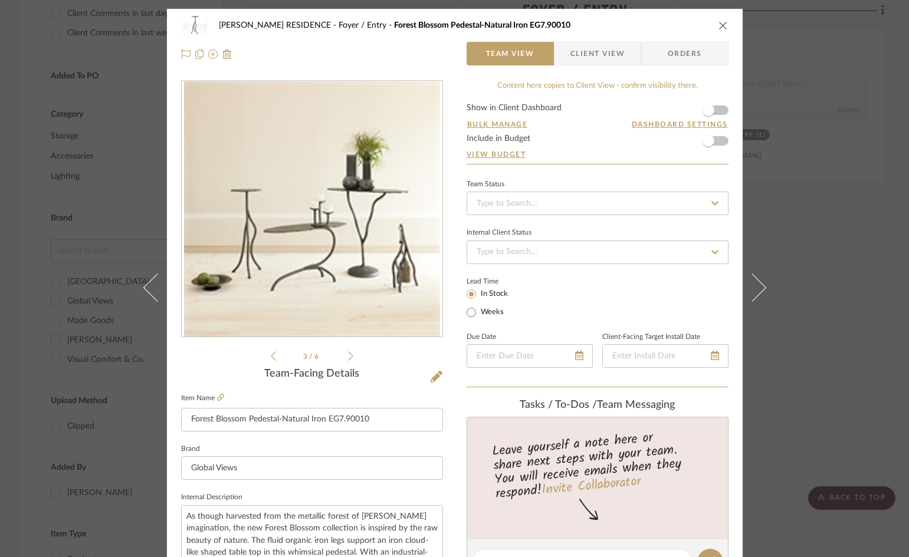
click at [348, 354] on icon at bounding box center [350, 356] width 5 height 11
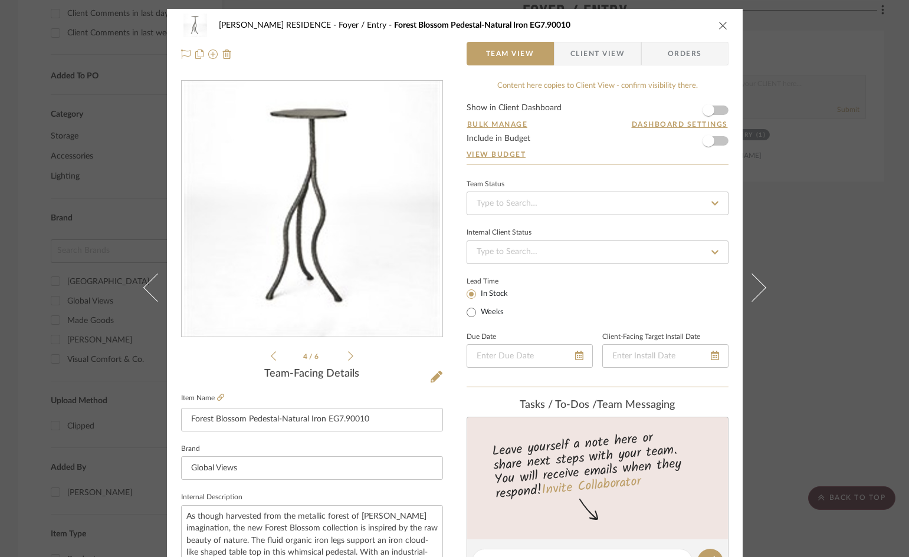
click at [348, 354] on icon at bounding box center [350, 356] width 5 height 11
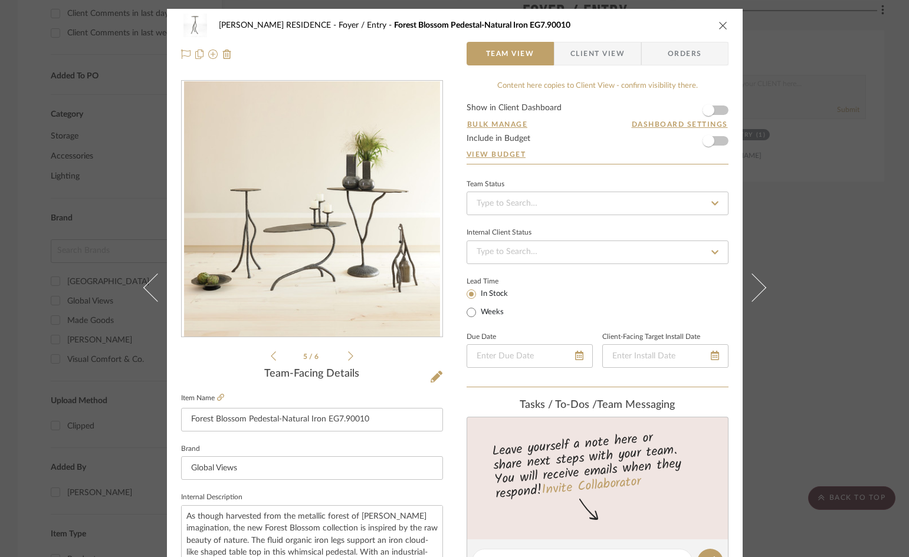
click at [348, 354] on icon at bounding box center [350, 356] width 5 height 11
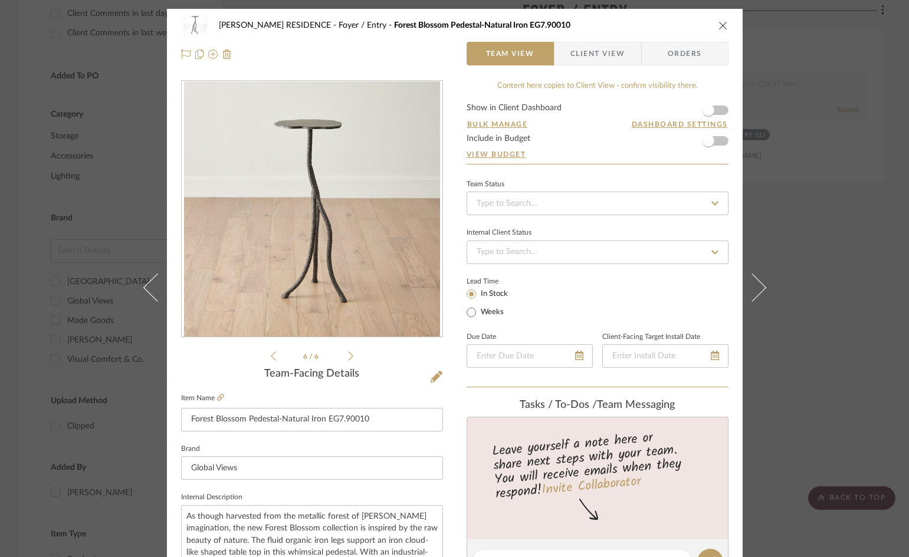
click at [349, 357] on div "6 / 6" at bounding box center [312, 221] width 262 height 283
click at [431, 379] on icon at bounding box center [437, 377] width 12 height 12
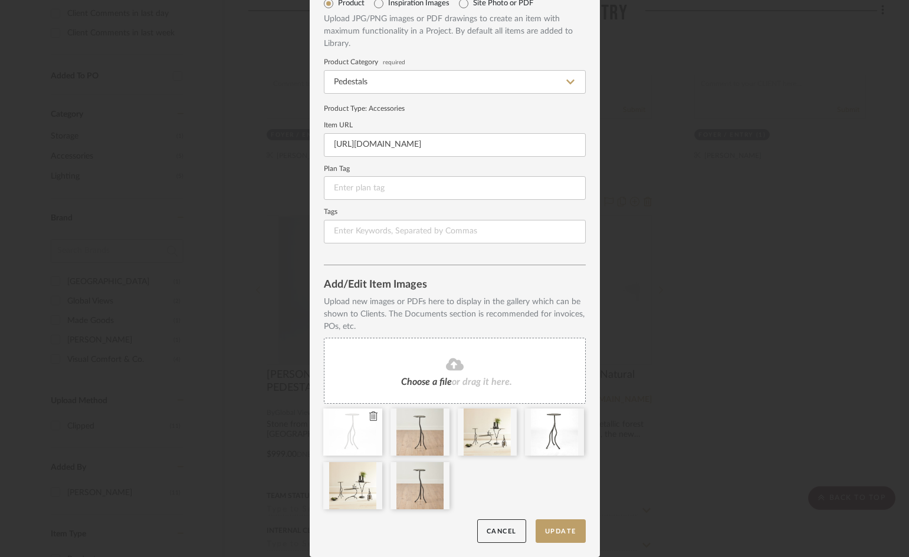
click at [372, 416] on icon at bounding box center [373, 416] width 8 height 9
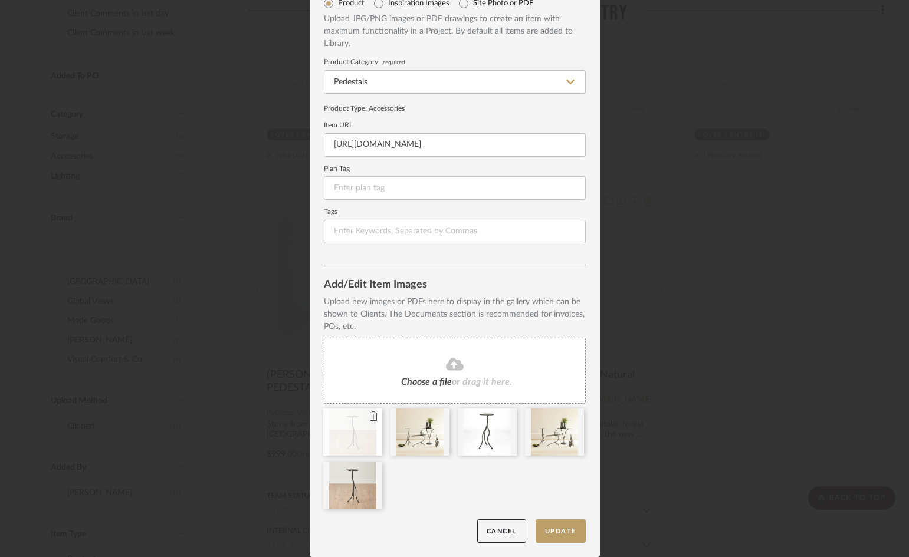
click at [372, 417] on icon at bounding box center [373, 416] width 8 height 9
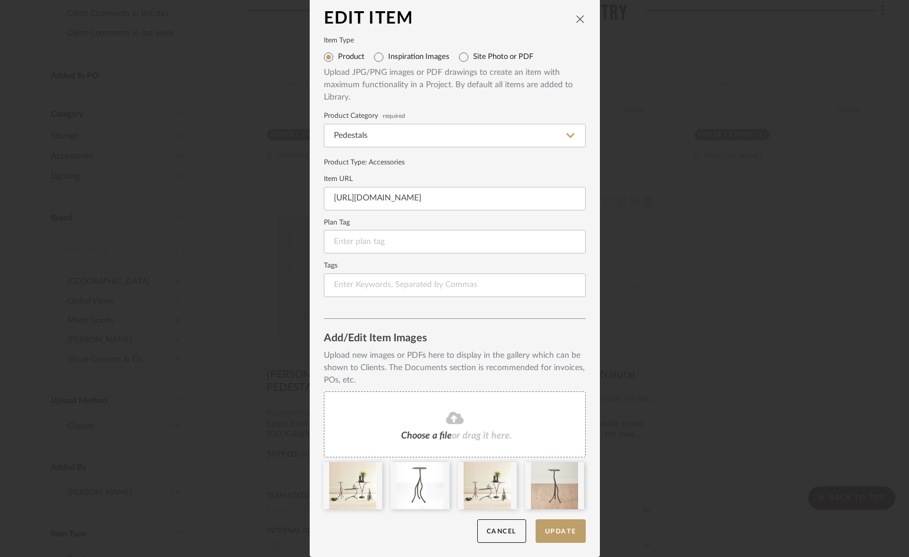
scroll to position [5, 0]
click at [372, 471] on icon at bounding box center [373, 469] width 8 height 9
click at [358, 496] on div at bounding box center [352, 485] width 59 height 47
click at [565, 530] on button "Update" at bounding box center [561, 532] width 50 height 24
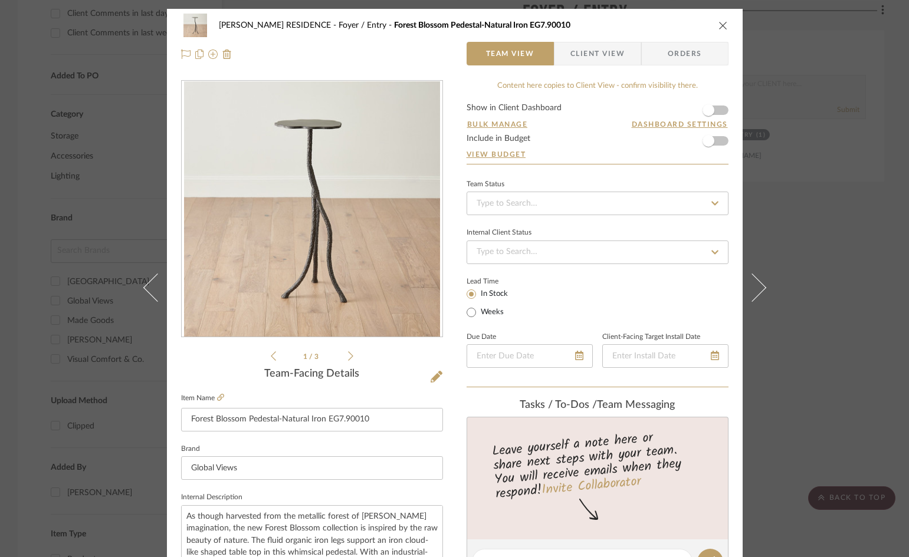
click at [348, 356] on icon at bounding box center [350, 356] width 5 height 11
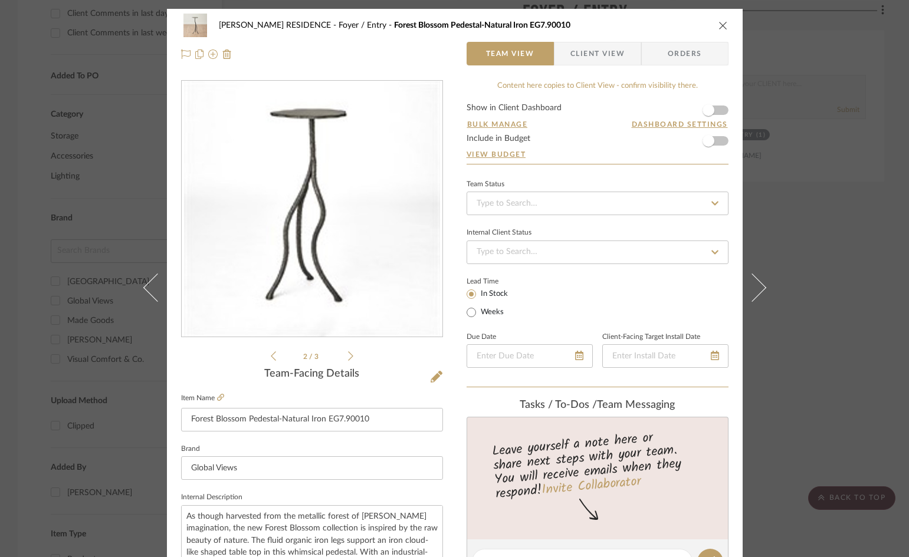
click at [348, 356] on icon at bounding box center [350, 356] width 5 height 11
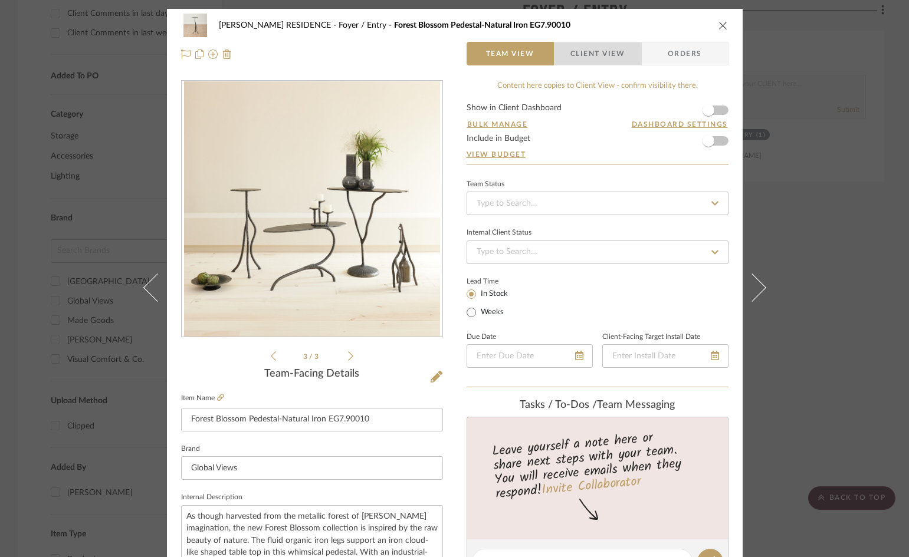
click at [593, 56] on span "Client View" at bounding box center [597, 54] width 54 height 24
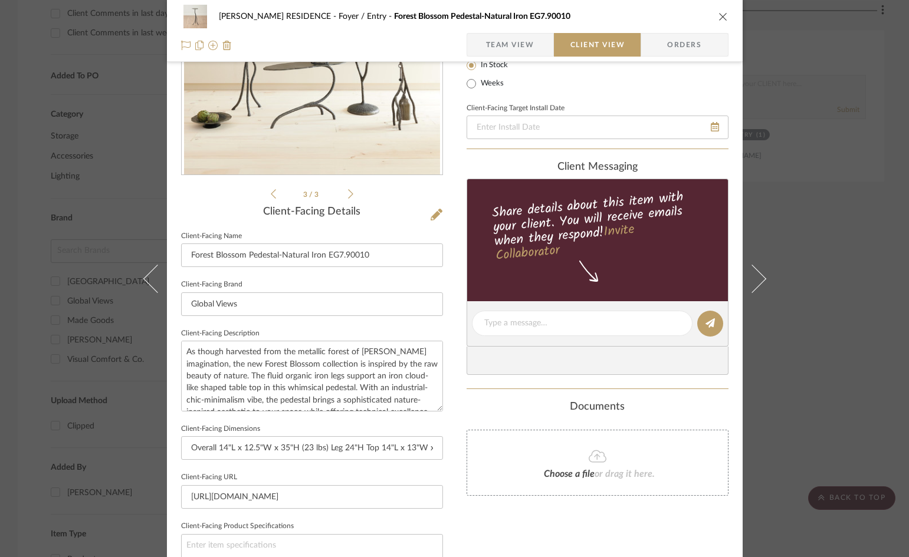
scroll to position [1, 0]
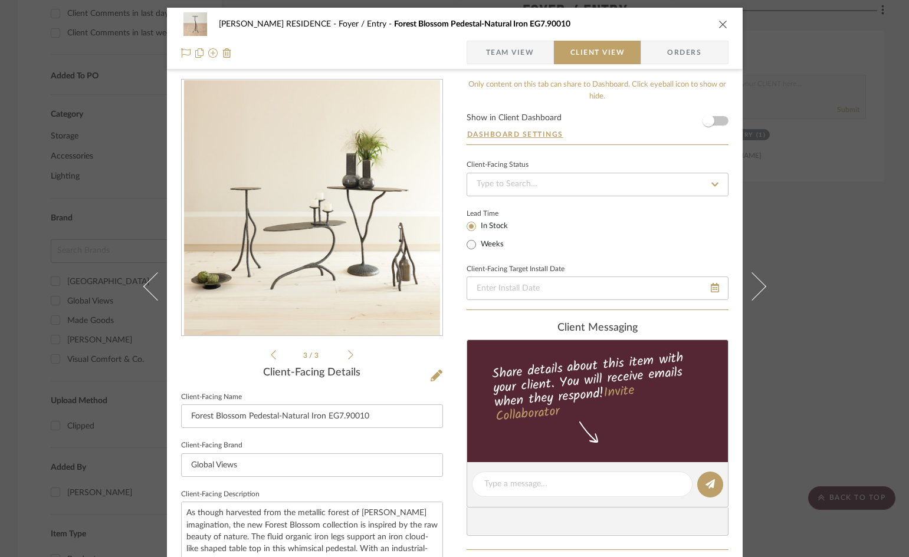
click at [521, 56] on span "Team View" at bounding box center [510, 53] width 48 height 24
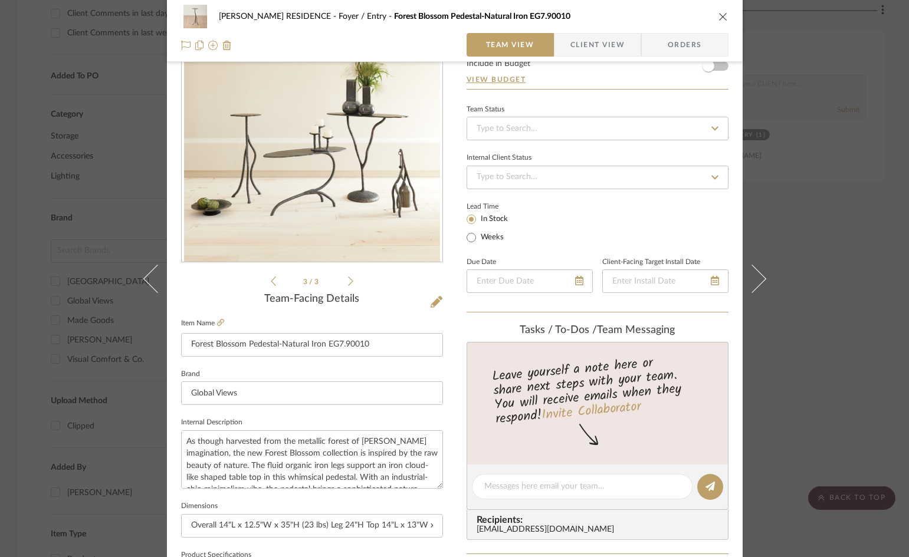
scroll to position [0, 0]
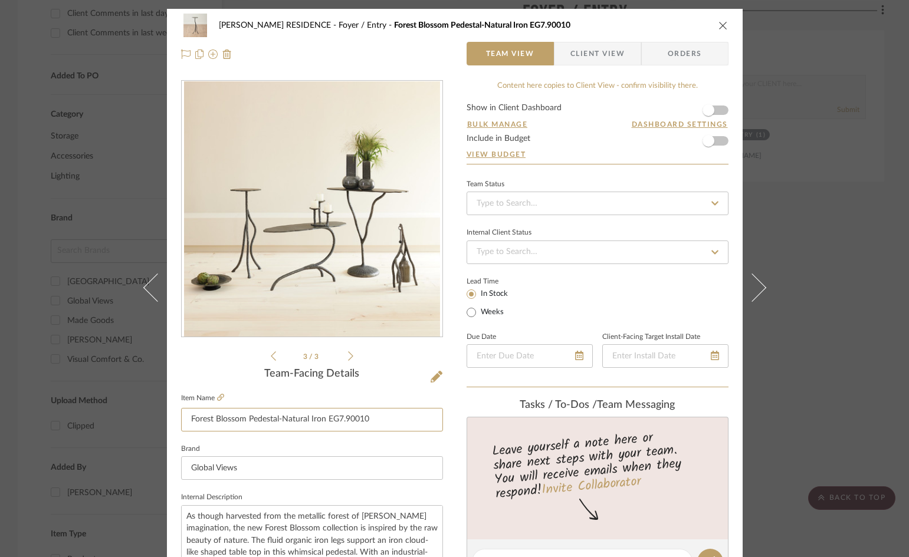
drag, startPoint x: 375, startPoint y: 422, endPoint x: 163, endPoint y: 418, distance: 211.8
click at [167, 418] on div "OWEN RESIDENCE Foyer / Entry Forest Blossom Pedestal-Natural Iron EG7.90010 Tea…" at bounding box center [455, 553] width 576 height 1089
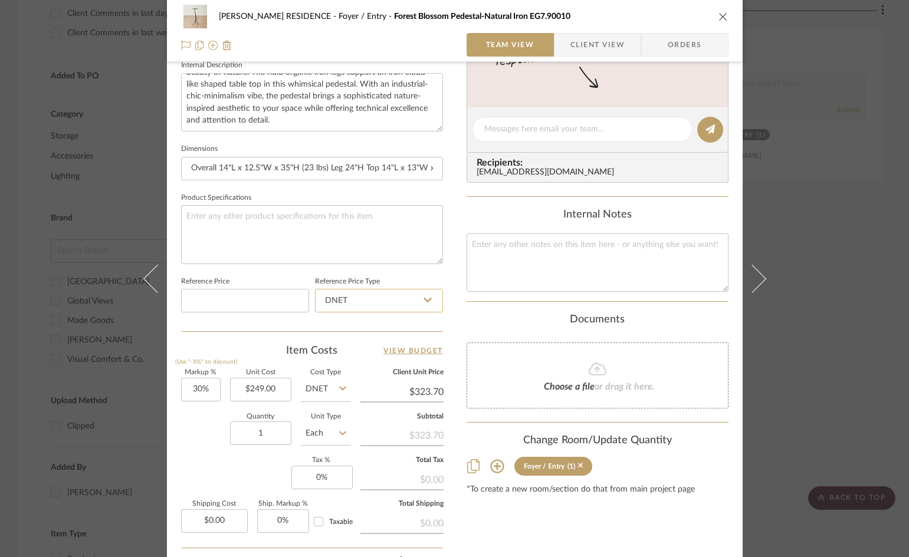
scroll to position [472, 0]
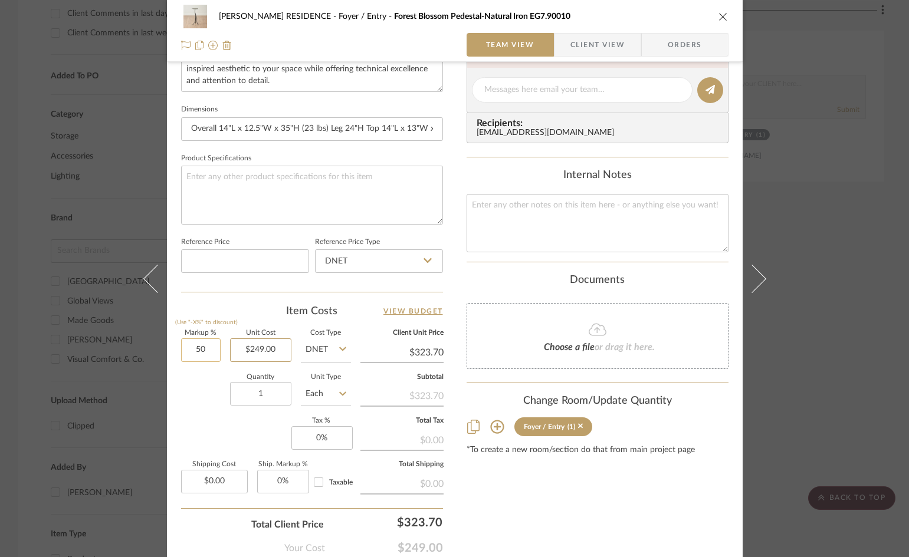
type input "50%"
type input "249.00"
type input "$373.50"
type input "249.00"
type input "50"
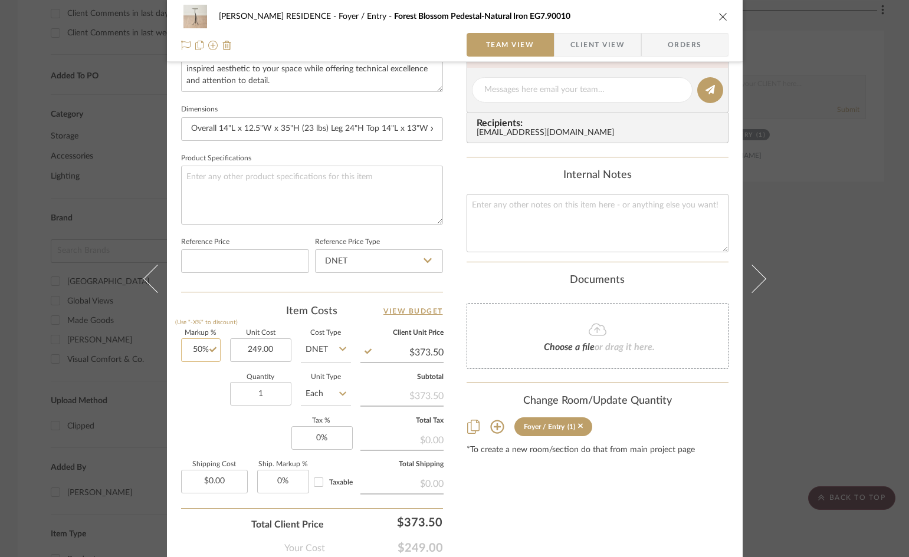
type input "$249.00"
type input "100%"
type input "249.00"
type input "$498.00"
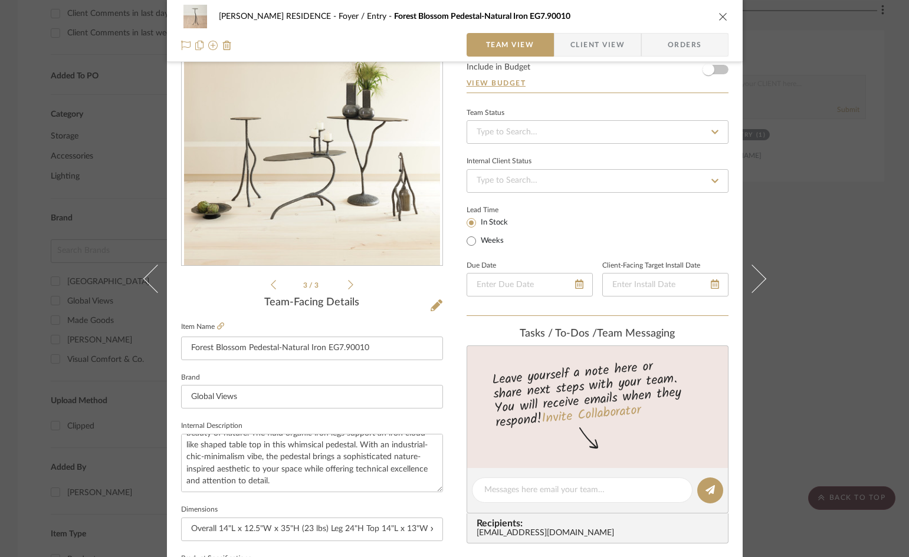
scroll to position [0, 0]
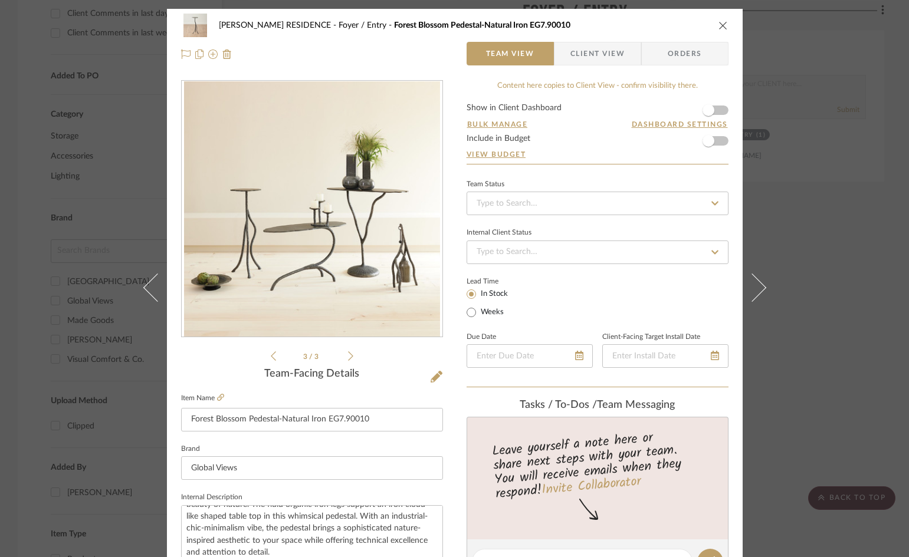
type input "$249.00"
click at [613, 53] on span "Client View" at bounding box center [597, 54] width 54 height 24
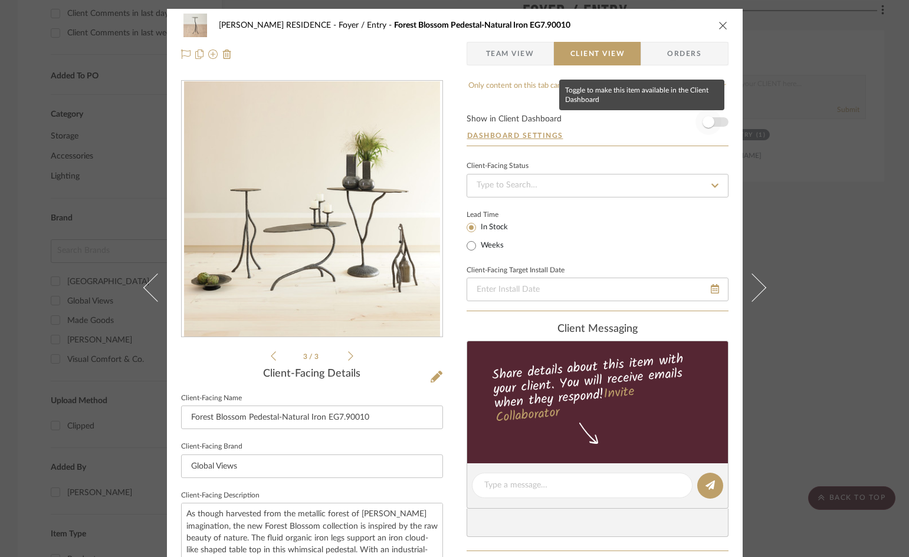
click at [705, 121] on span "button" at bounding box center [708, 122] width 12 height 12
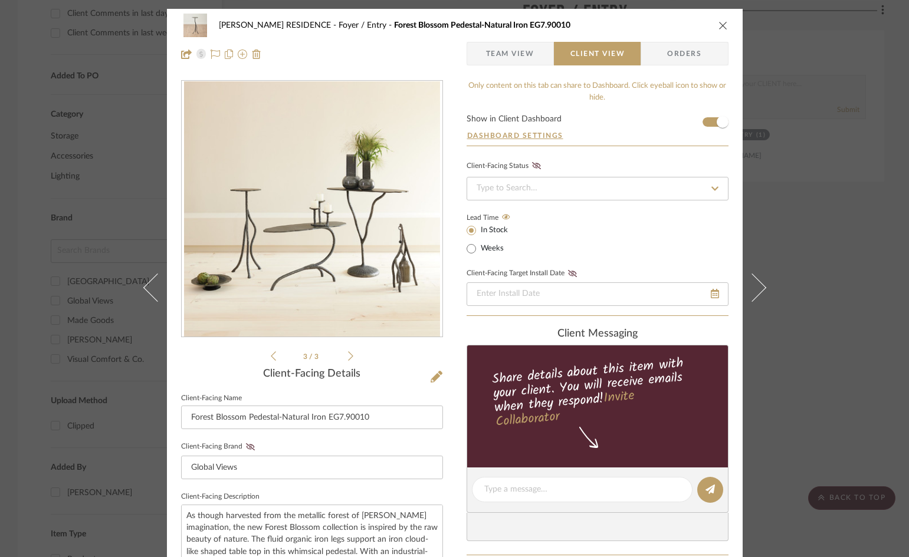
click at [721, 27] on icon "close" at bounding box center [722, 25] width 9 height 9
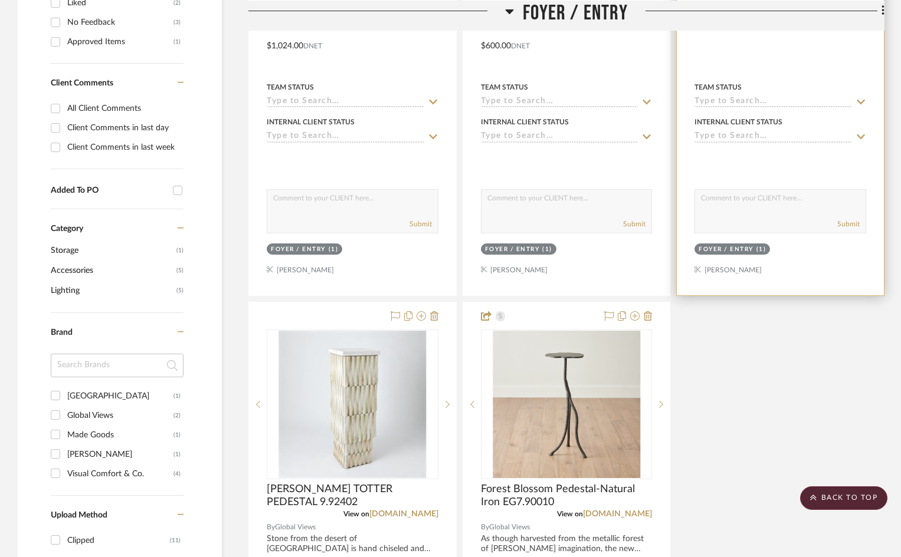
scroll to position [472, 0]
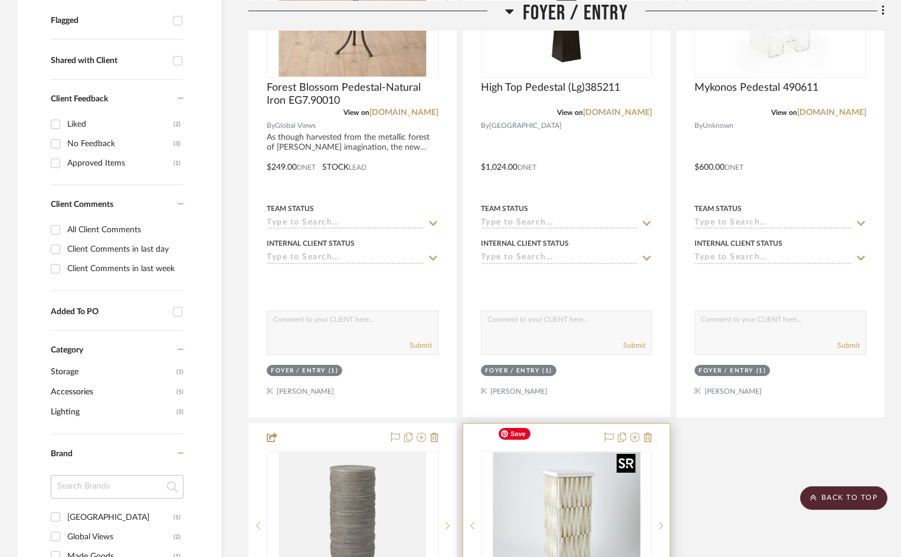
click at [610, 452] on img "0" at bounding box center [565, 525] width 147 height 147
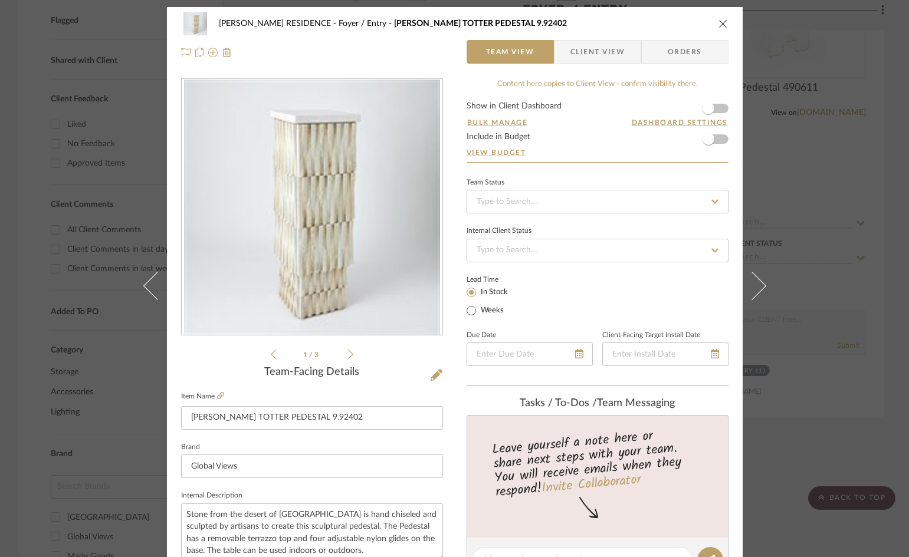
scroll to position [0, 0]
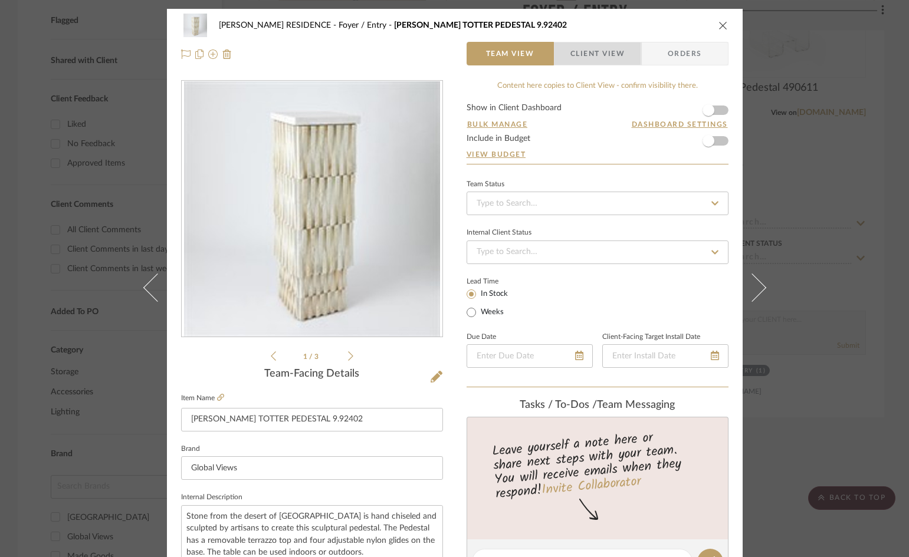
click at [570, 51] on span "Client View" at bounding box center [597, 54] width 54 height 24
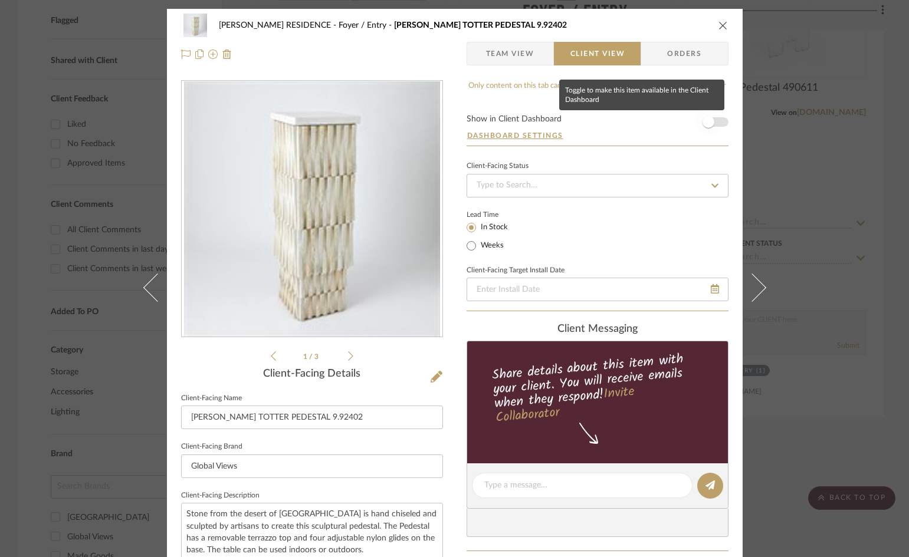
click at [707, 124] on span "button" at bounding box center [708, 122] width 12 height 12
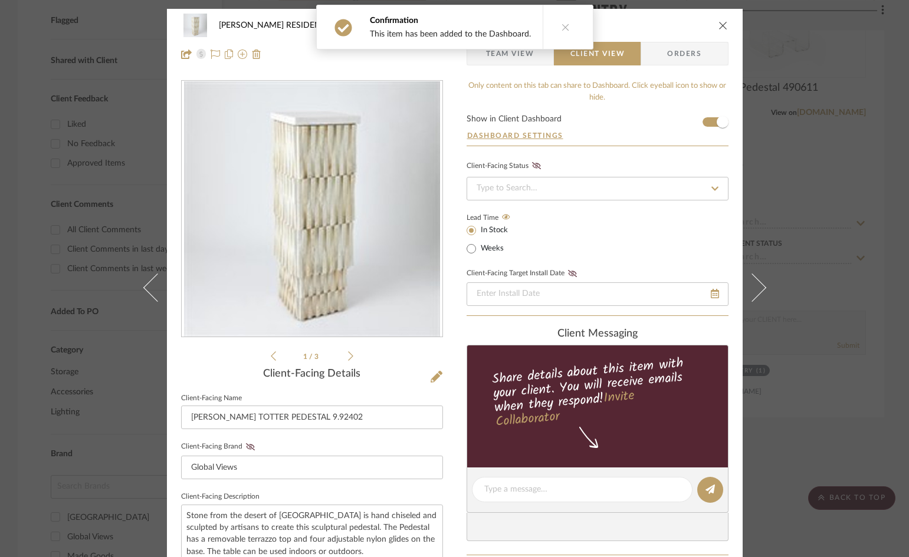
click at [718, 25] on icon "close" at bounding box center [722, 25] width 9 height 9
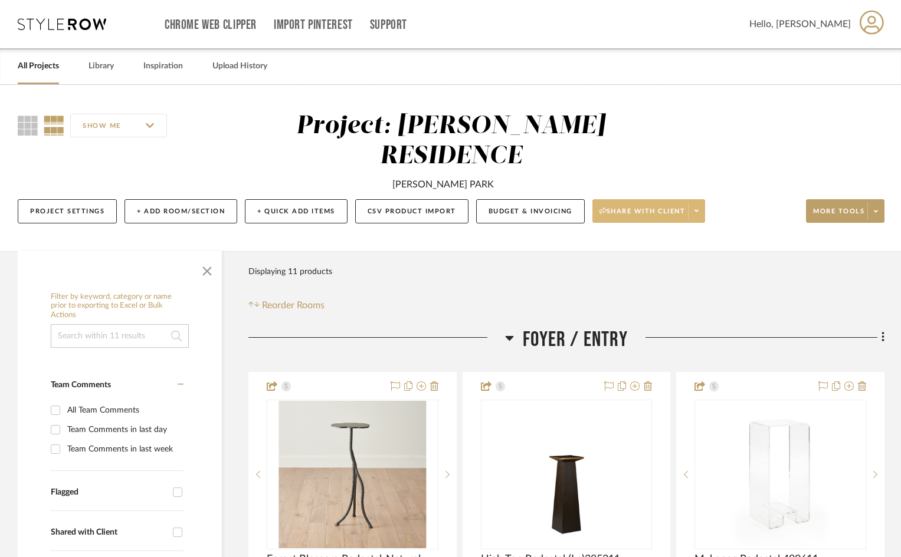
click at [703, 202] on span at bounding box center [696, 211] width 17 height 18
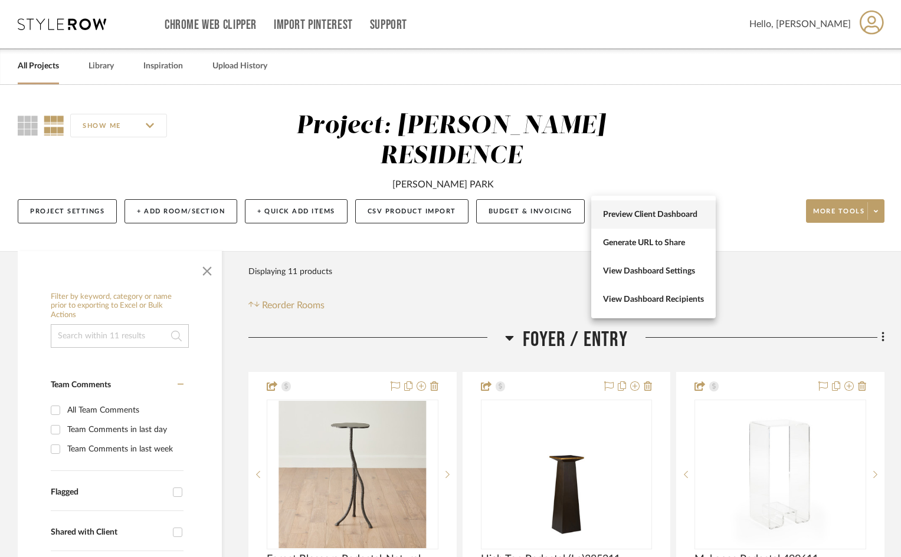
click at [677, 212] on span "Preview Client Dashboard" at bounding box center [653, 215] width 101 height 10
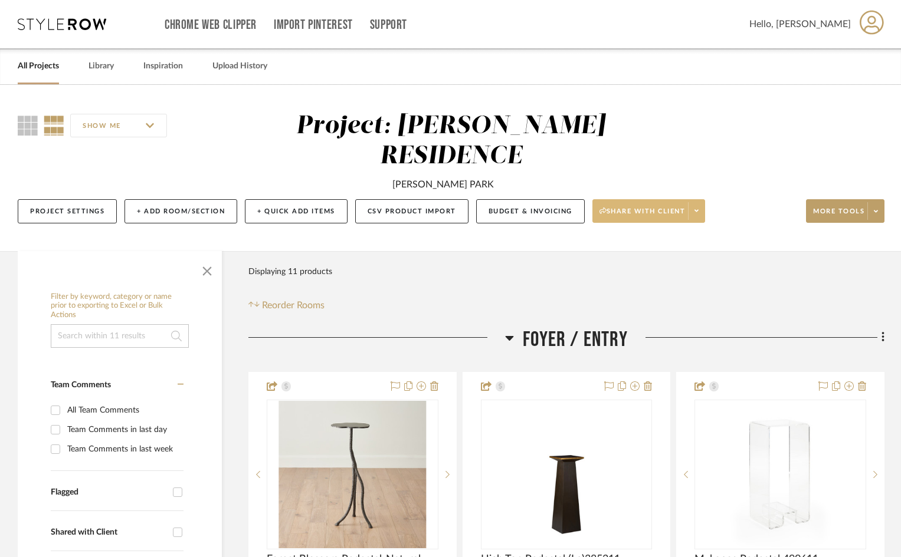
click at [704, 202] on span at bounding box center [696, 211] width 17 height 18
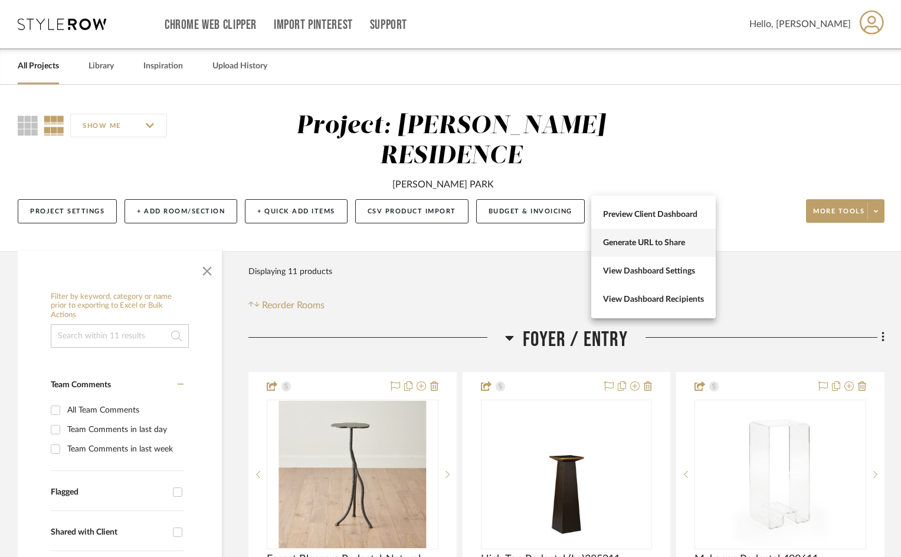
click at [665, 242] on span "Generate URL to Share" at bounding box center [653, 243] width 101 height 10
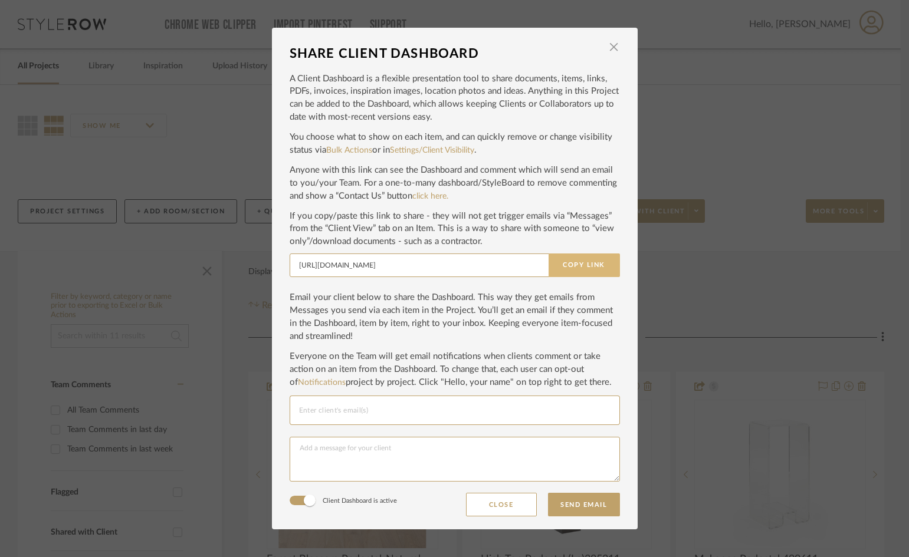
click at [589, 267] on button "Copy Link" at bounding box center [584, 266] width 71 height 24
click at [609, 48] on span "button" at bounding box center [614, 47] width 24 height 24
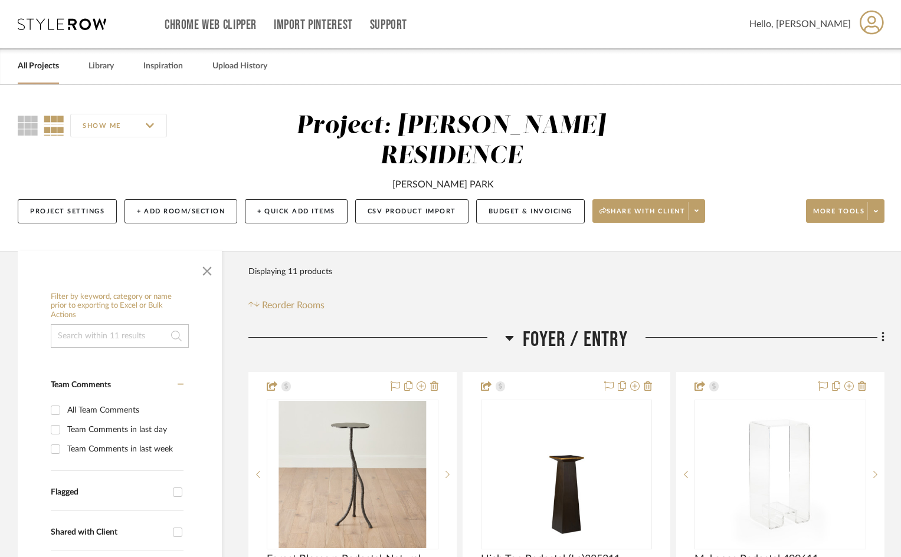
click at [35, 60] on link "All Projects" at bounding box center [38, 66] width 41 height 16
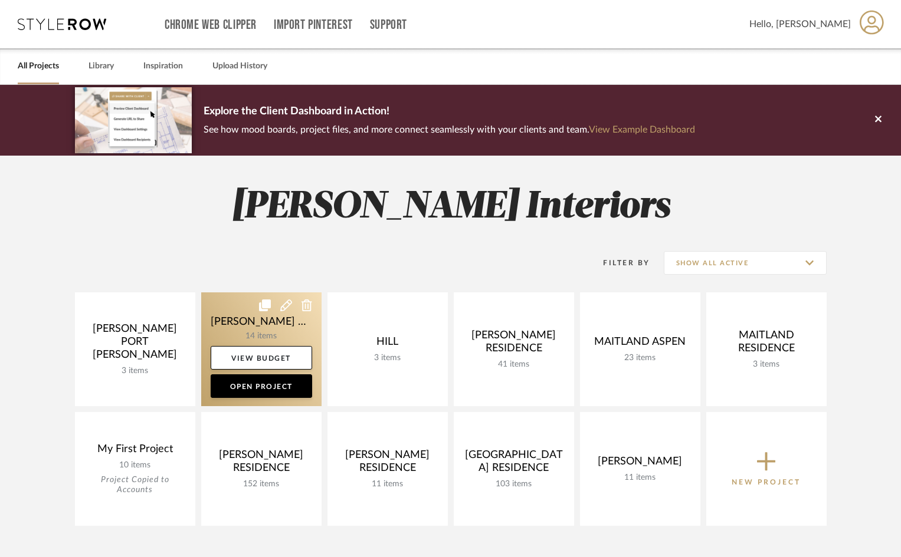
click at [237, 310] on link at bounding box center [261, 350] width 120 height 114
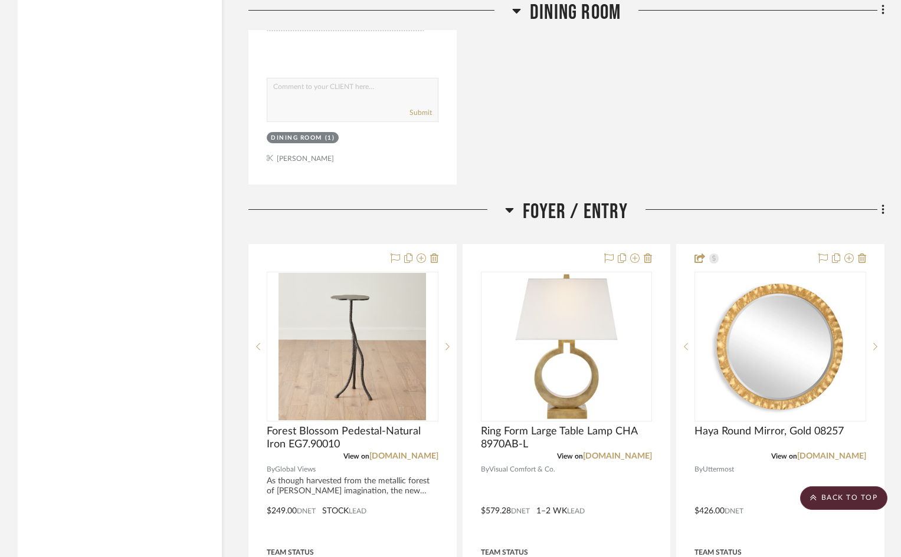
scroll to position [2359, 0]
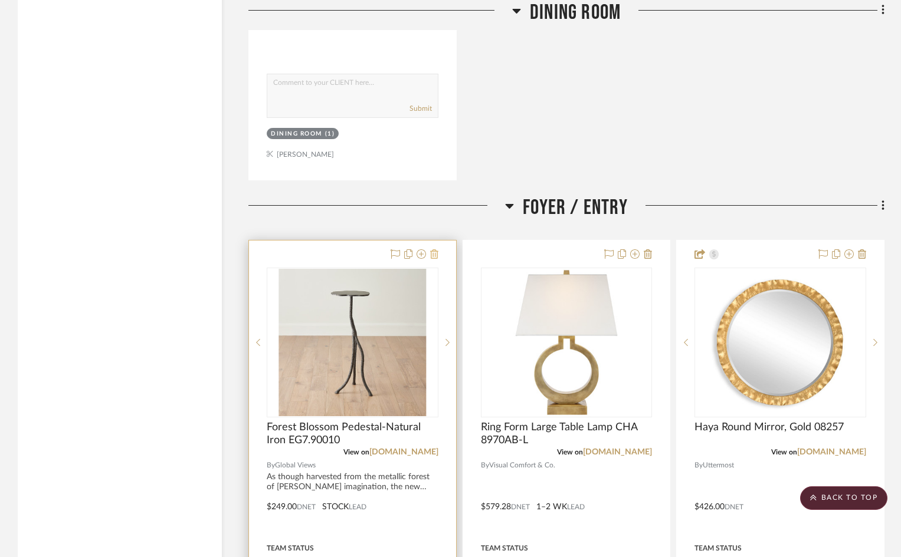
click at [433, 249] on icon at bounding box center [434, 253] width 8 height 9
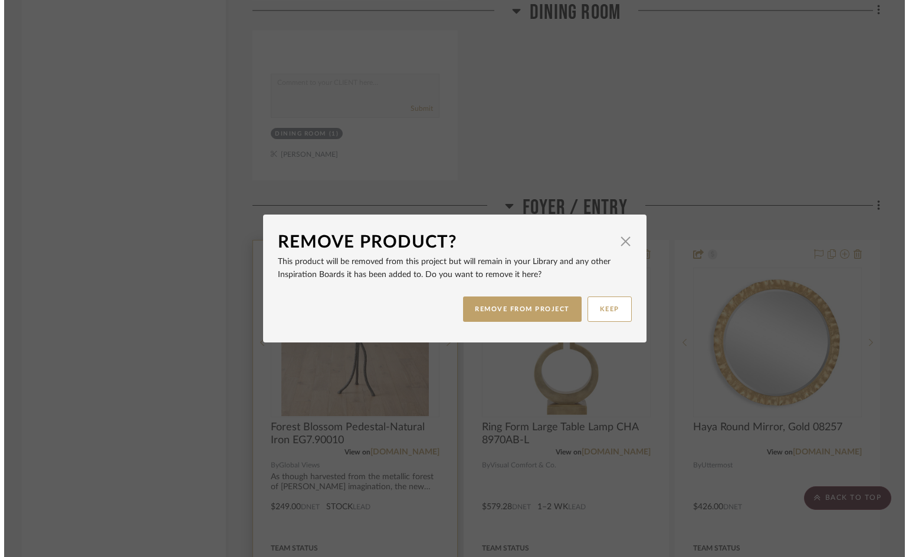
scroll to position [0, 0]
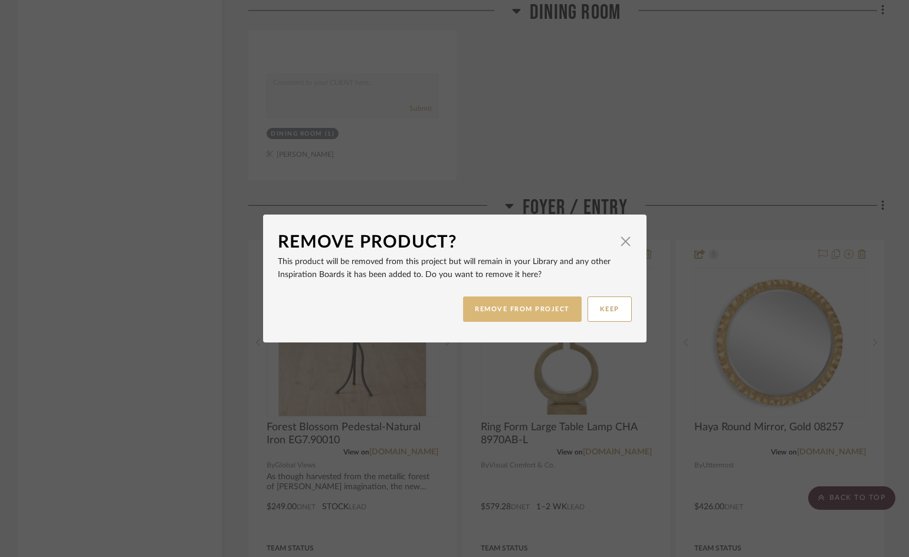
click at [541, 311] on button "REMOVE FROM PROJECT" at bounding box center [522, 309] width 119 height 25
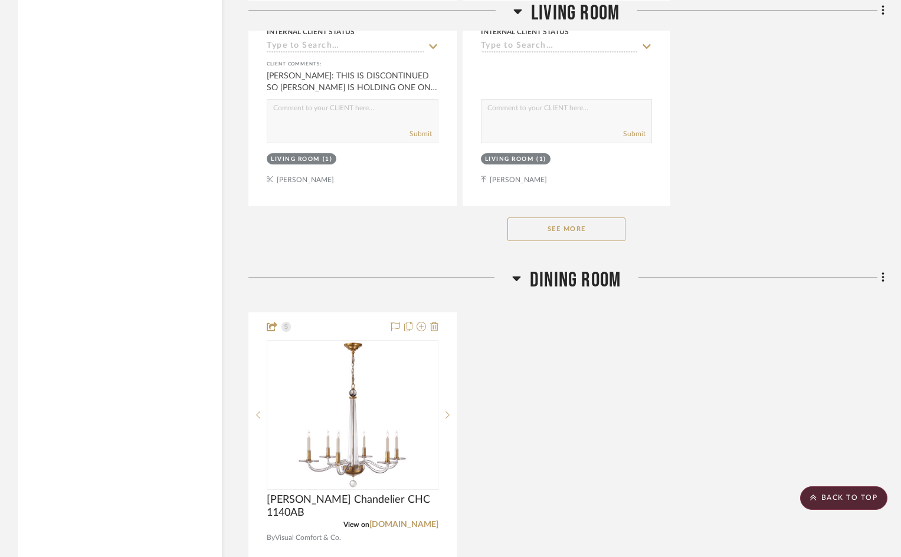
scroll to position [1545, 0]
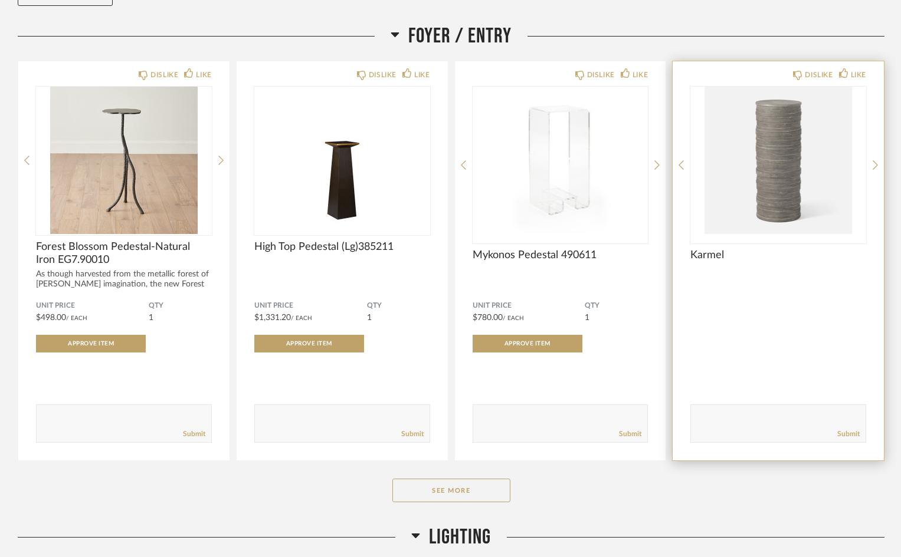
scroll to position [236, 0]
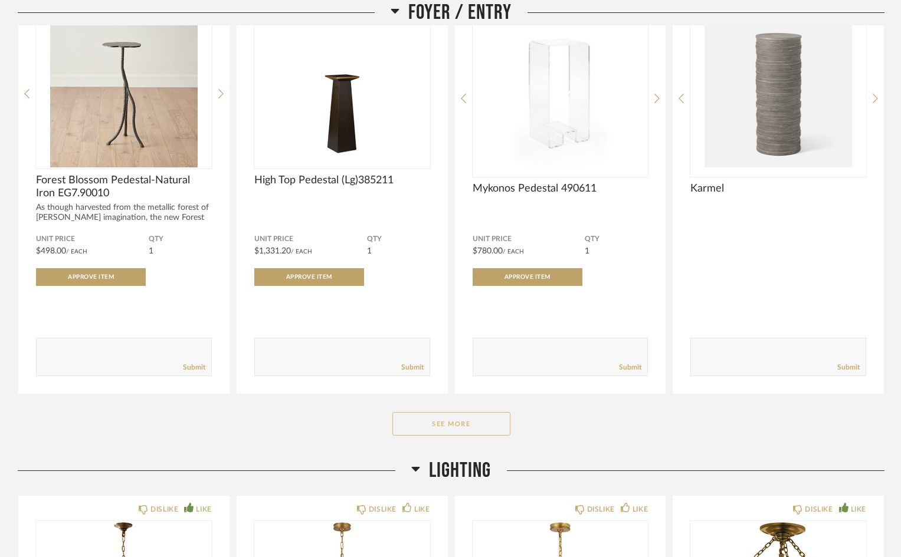
click at [438, 432] on button "See More" at bounding box center [451, 424] width 118 height 24
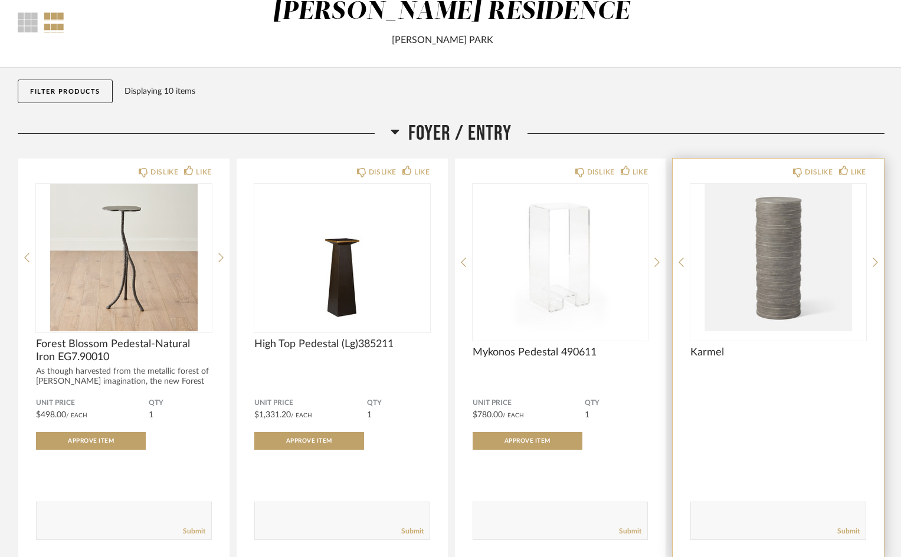
scroll to position [0, 0]
